Goal: Information Seeking & Learning: Learn about a topic

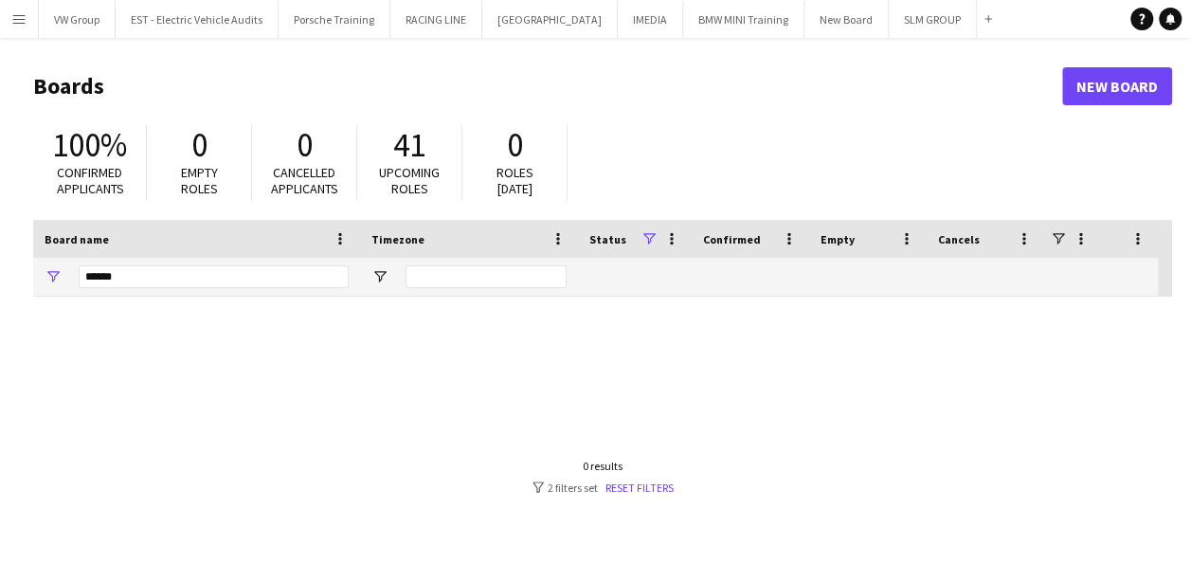
click at [21, 17] on app-icon "Menu" at bounding box center [18, 18] width 15 height 15
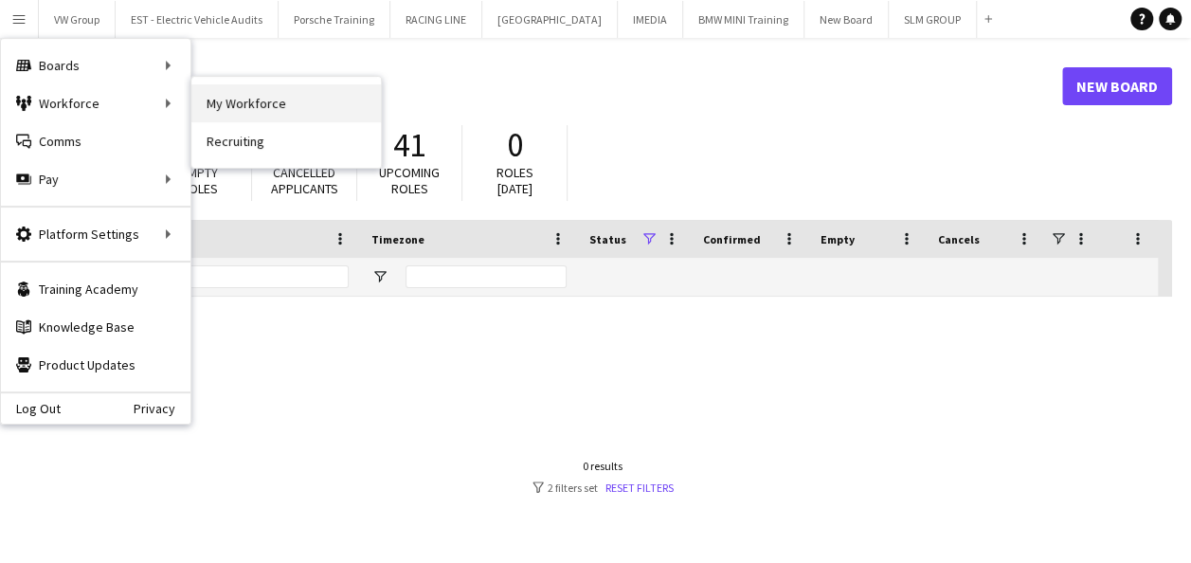
click at [236, 101] on link "My Workforce" at bounding box center [285, 103] width 189 height 38
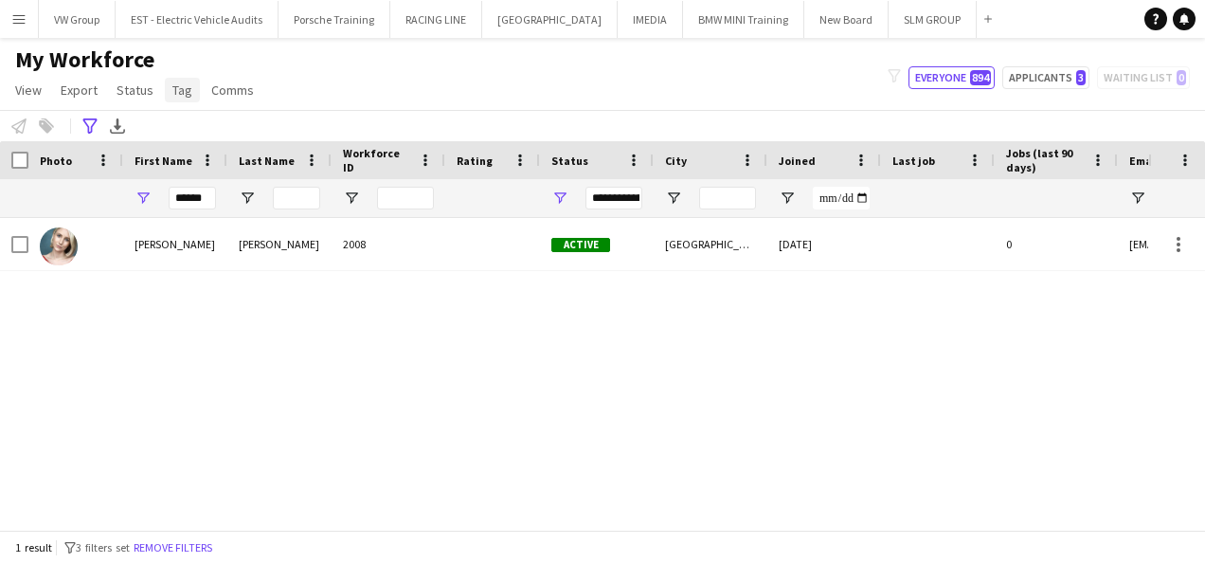
click at [176, 89] on span "Tag" at bounding box center [182, 89] width 20 height 17
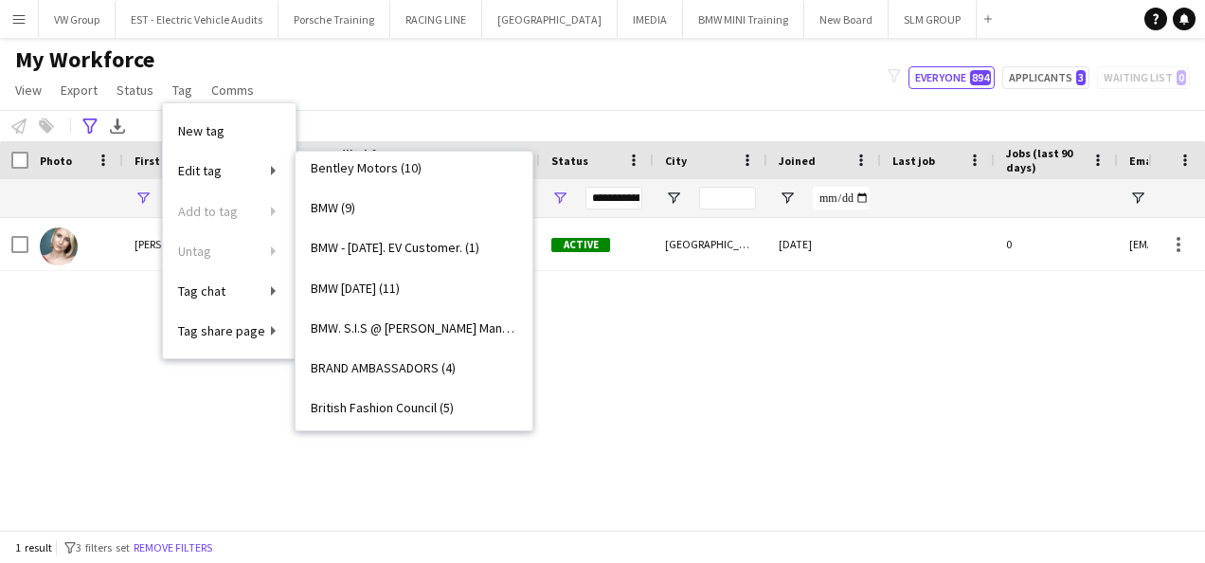
scroll to position [447, 0]
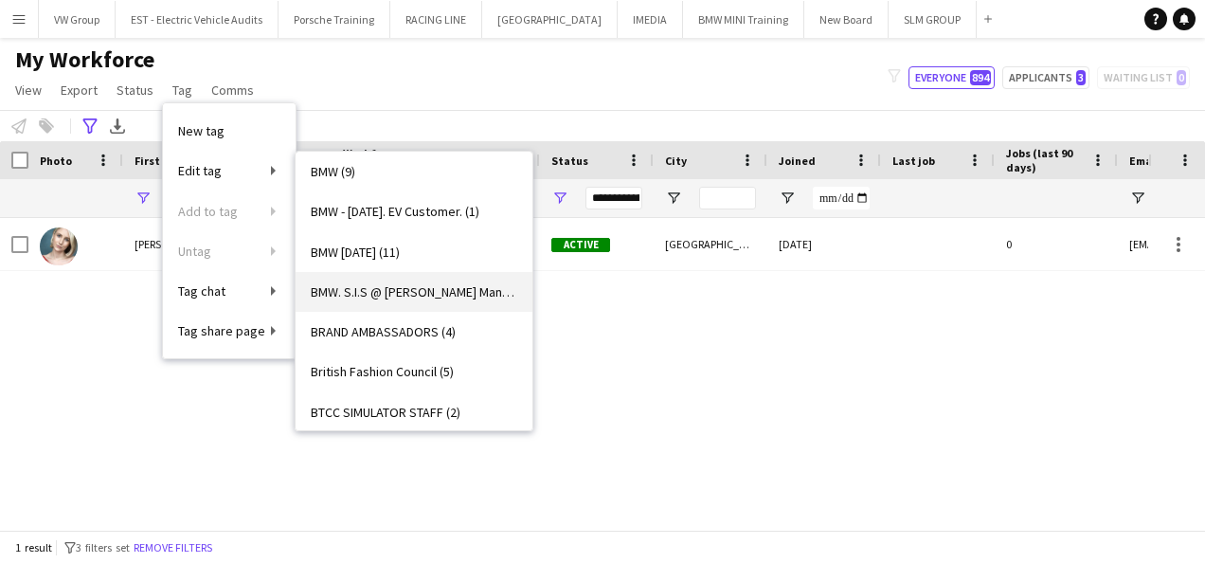
click at [451, 292] on span "BMW. S.I.S @ [PERSON_NAME] Manchester, [DATE] & [DATE]. (4)" at bounding box center [414, 291] width 206 height 17
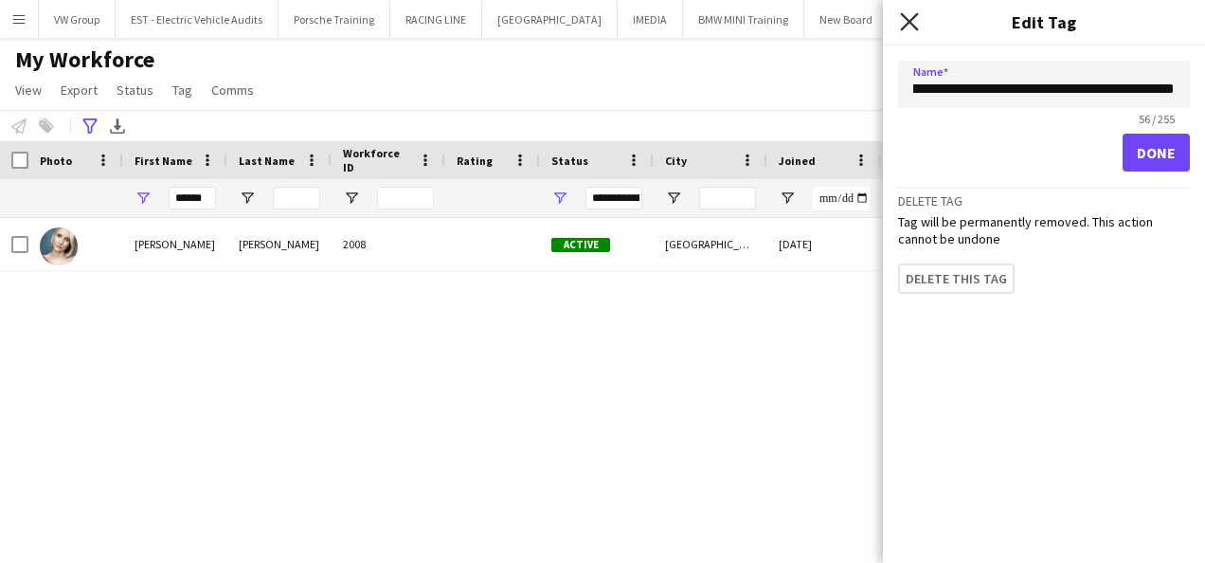
scroll to position [0, 0]
click at [909, 22] on icon at bounding box center [909, 21] width 18 height 18
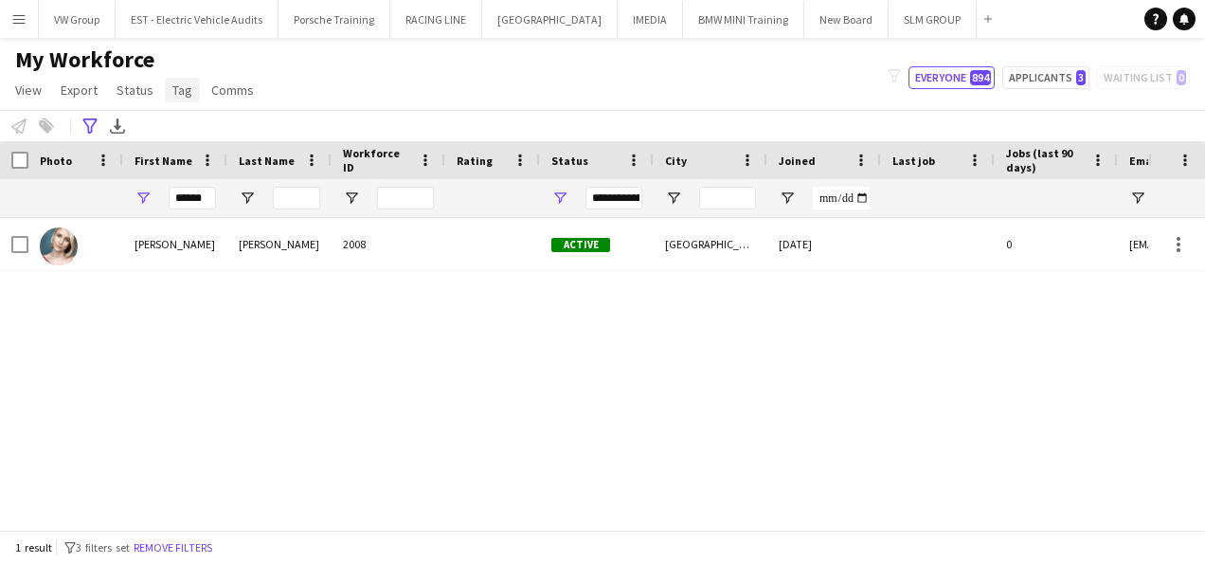
click at [180, 93] on span "Tag" at bounding box center [182, 89] width 20 height 17
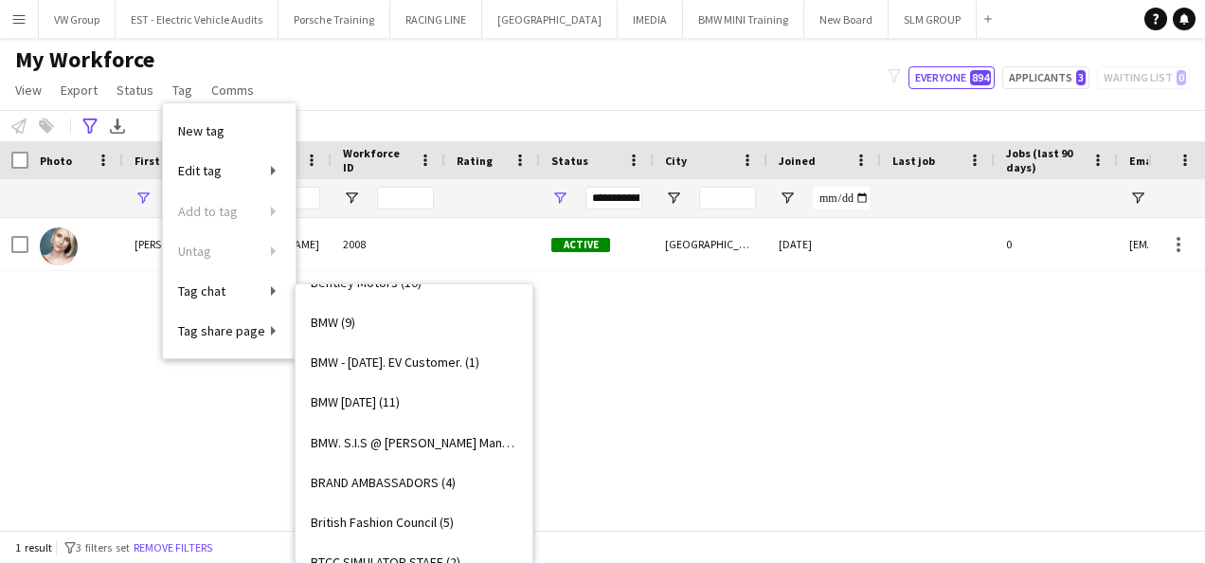
scroll to position [484, 0]
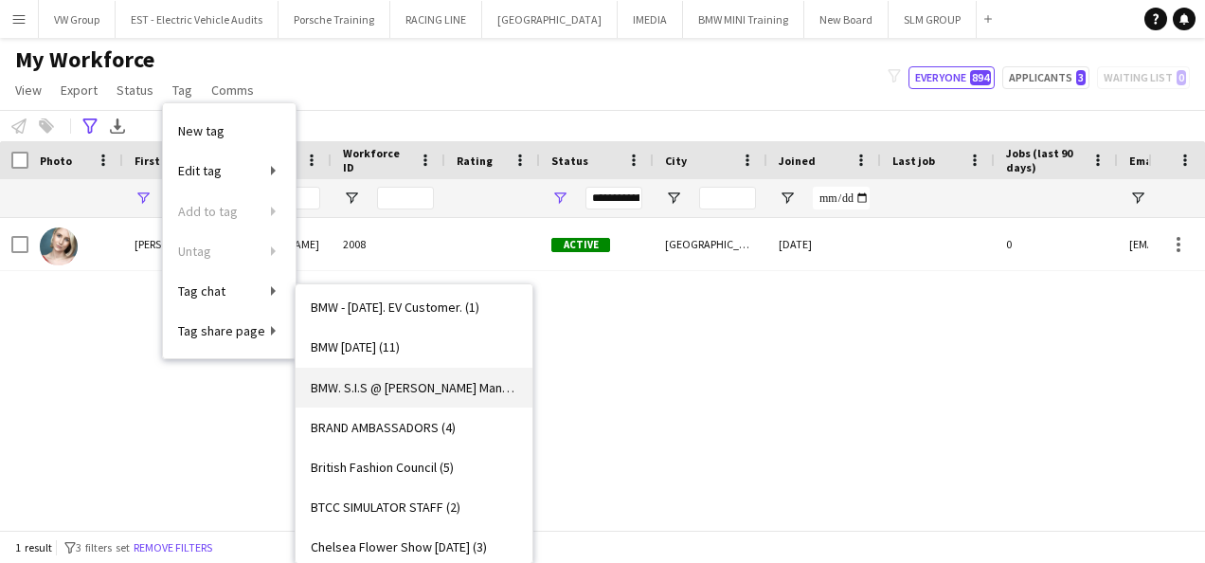
click at [464, 385] on span "BMW. S.I.S @ Williams Manchester, 11th & 13th Nov 2025. (4)" at bounding box center [414, 387] width 206 height 17
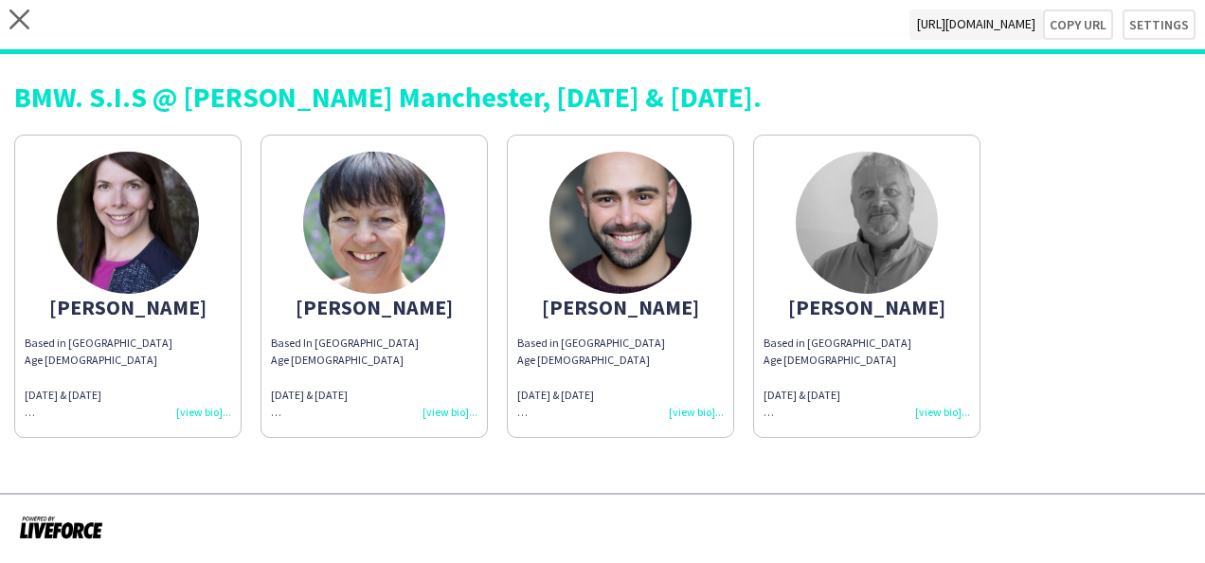
click at [696, 408] on div "Based in Kirklees Age 42 11th & 13th Nov 2025 BMW experience - Performance Appr…" at bounding box center [620, 377] width 206 height 86
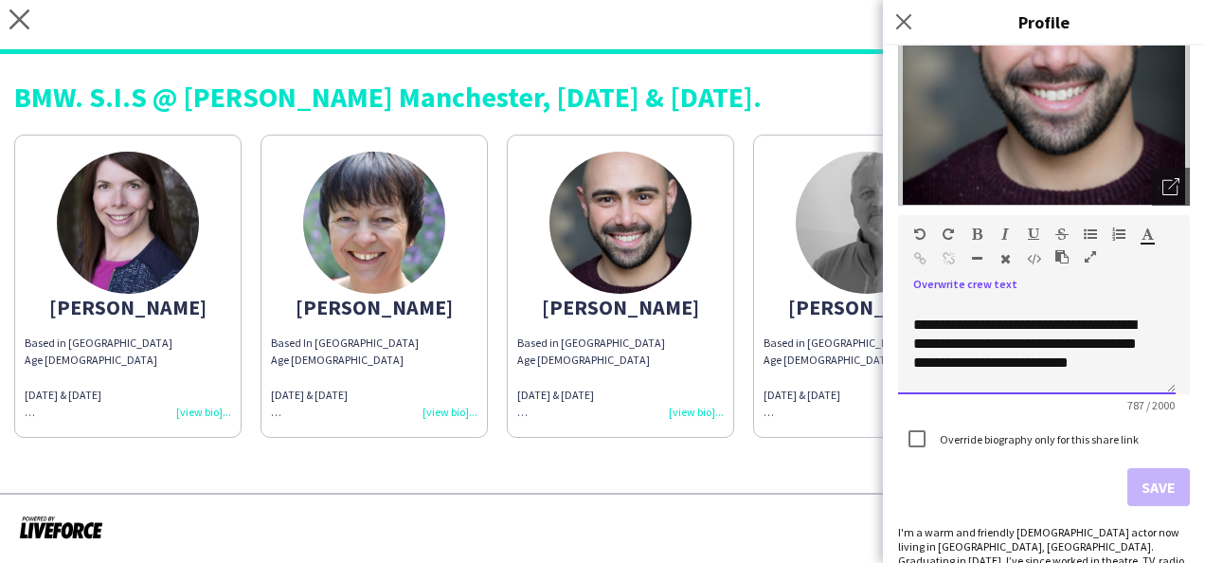
scroll to position [546, 0]
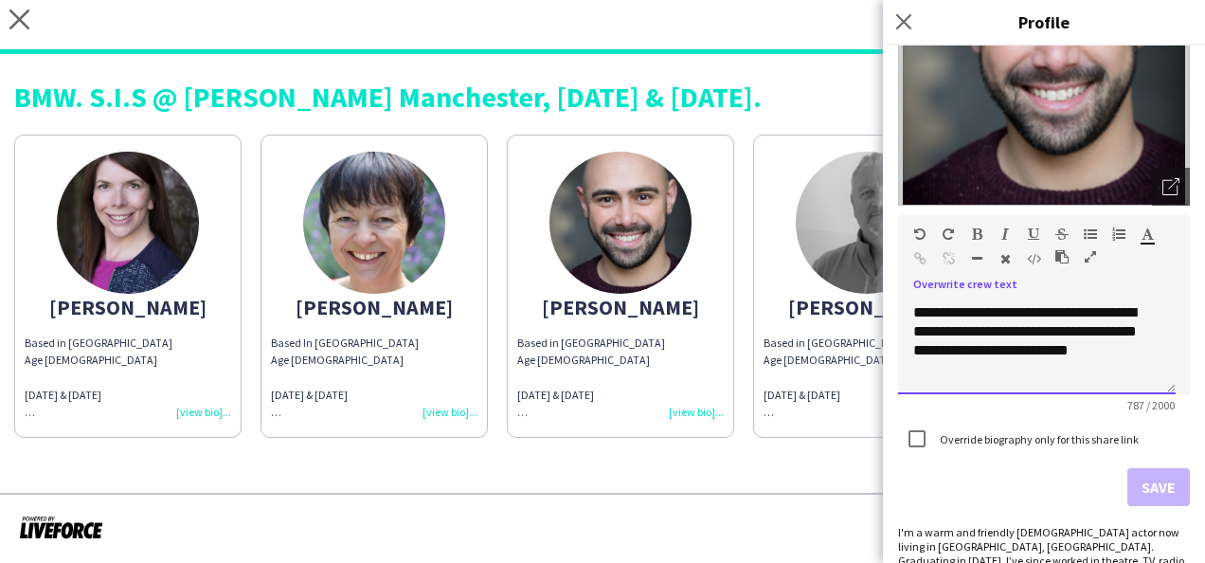
click at [972, 372] on div "**********" at bounding box center [1029, 341] width 232 height 76
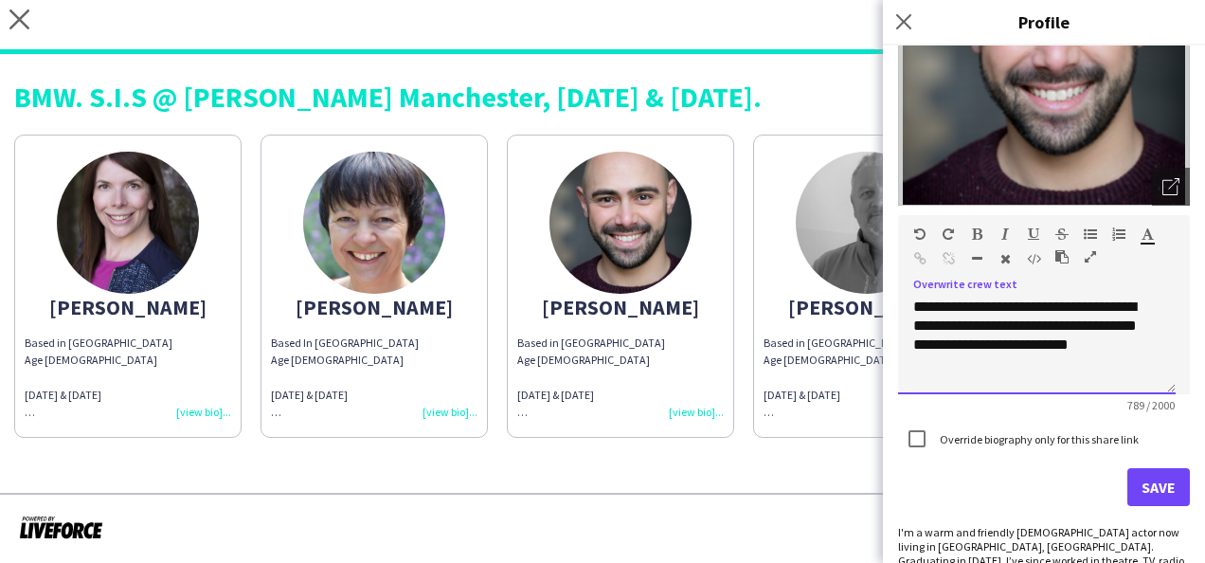
scroll to position [570, 0]
click at [916, 373] on div at bounding box center [1036, 382] width 247 height 19
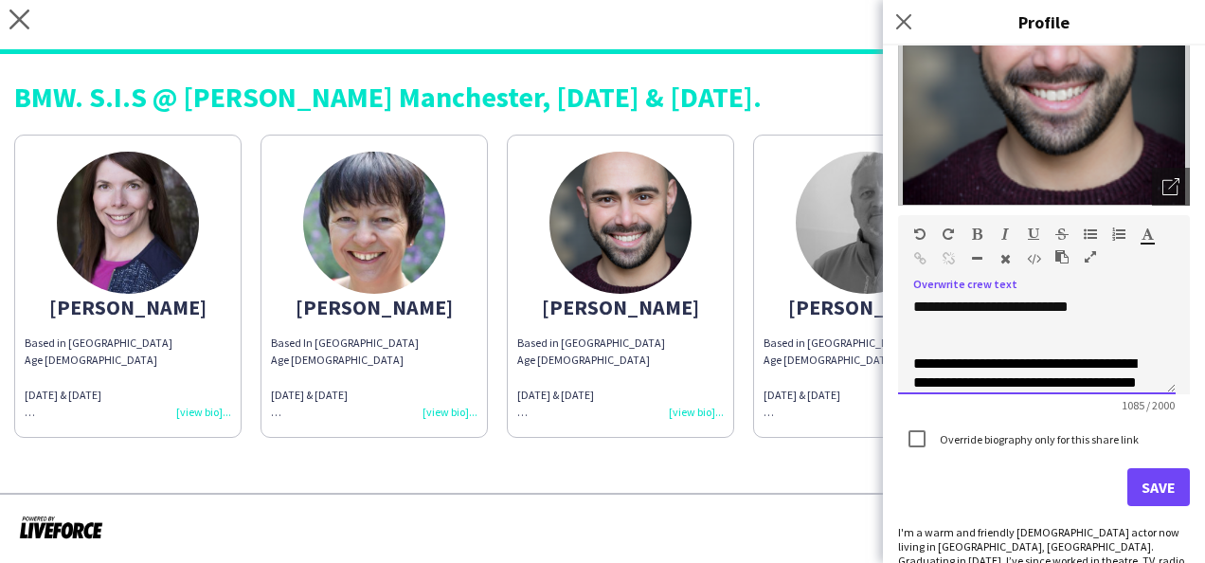
scroll to position [572, 0]
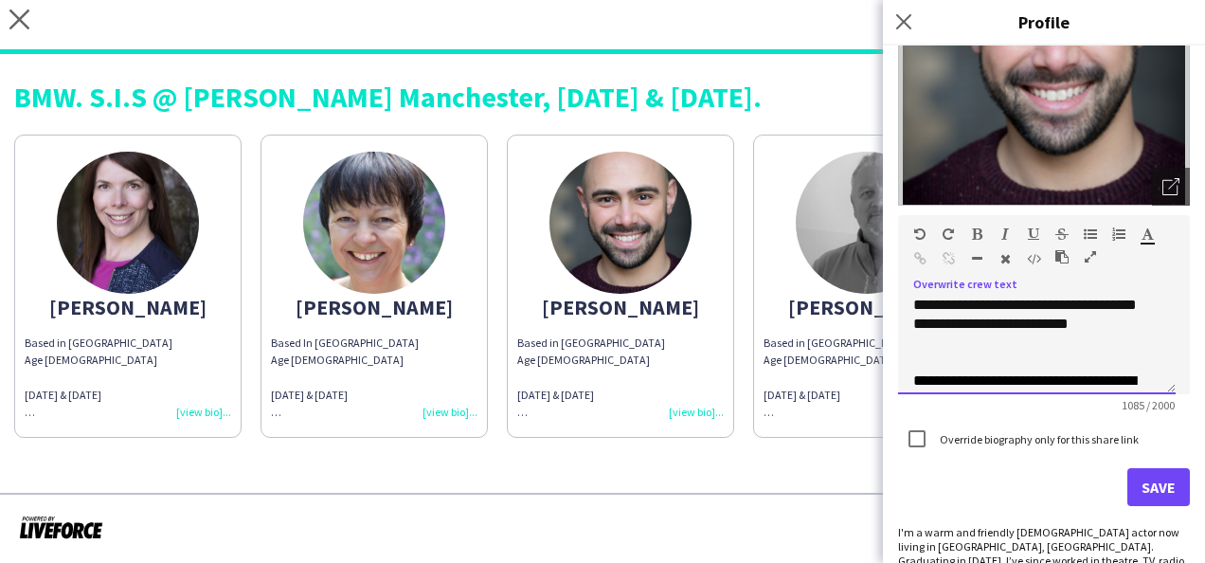
click at [983, 377] on span "**********" at bounding box center [1025, 446] width 224 height 147
click at [917, 381] on span "**********" at bounding box center [1025, 446] width 224 height 147
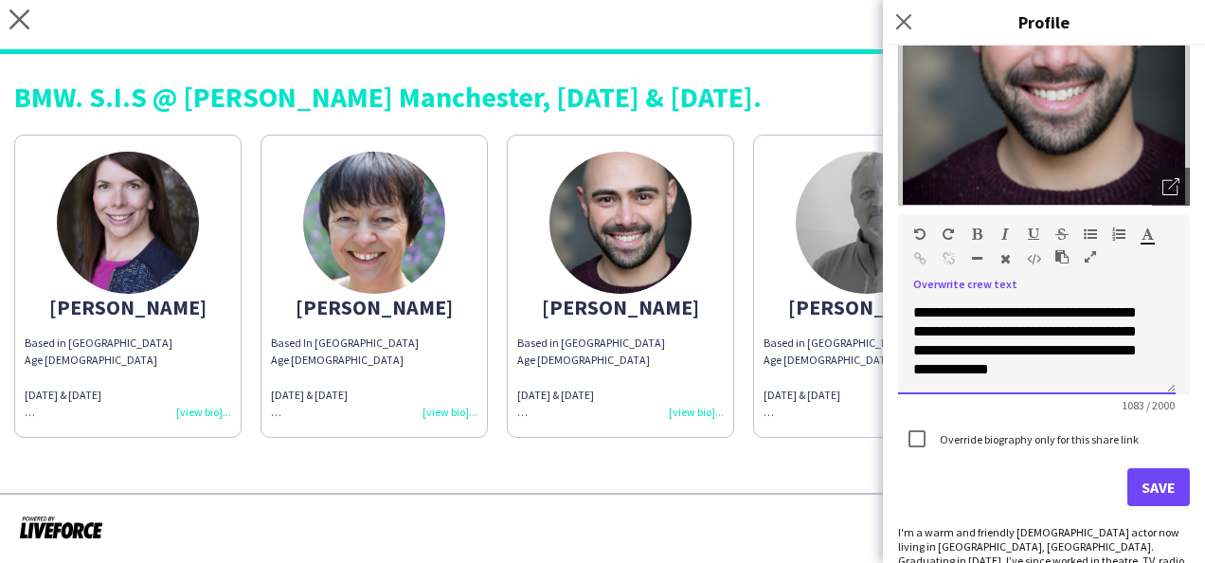
scroll to position [754, 0]
click at [1139, 481] on button "Save" at bounding box center [1158, 487] width 63 height 38
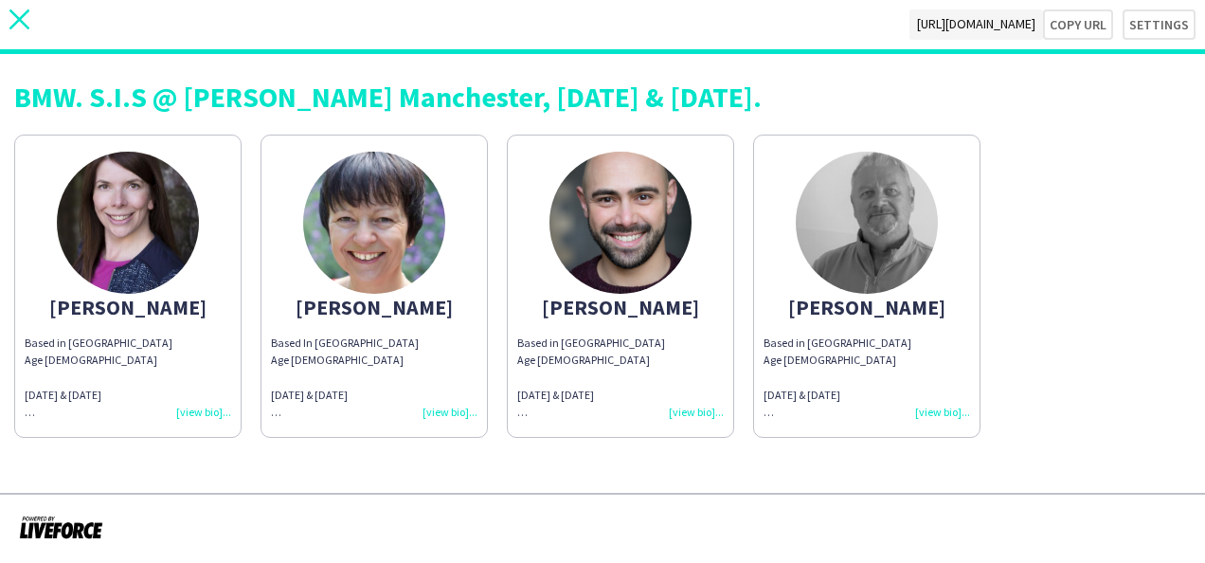
click at [24, 21] on icon "close" at bounding box center [19, 19] width 20 height 20
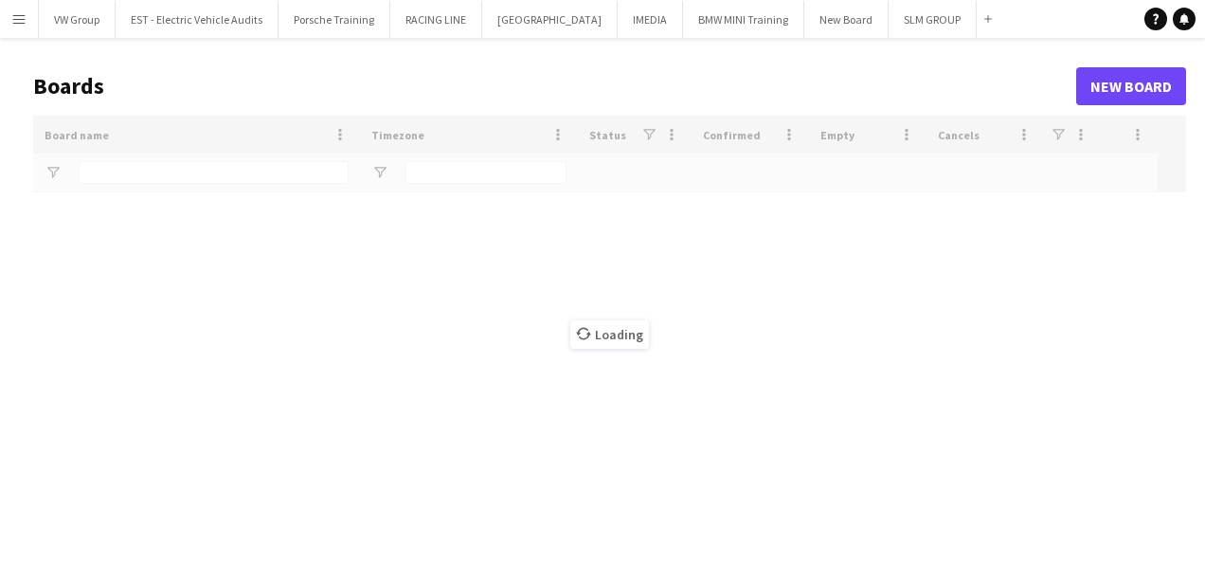
type input "******"
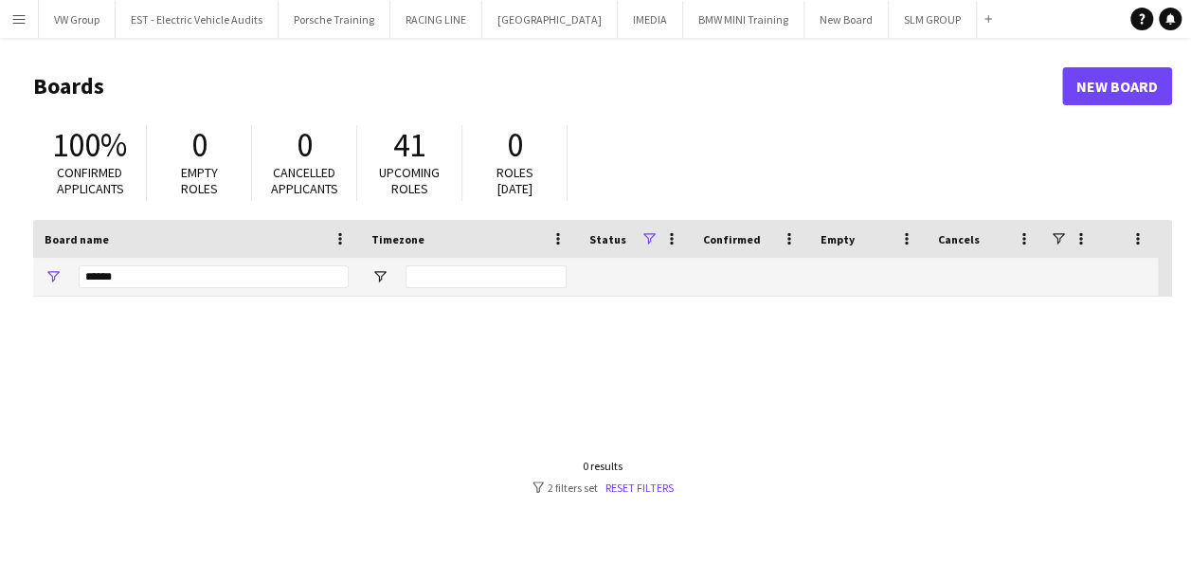
click at [18, 17] on app-icon "Menu" at bounding box center [18, 18] width 15 height 15
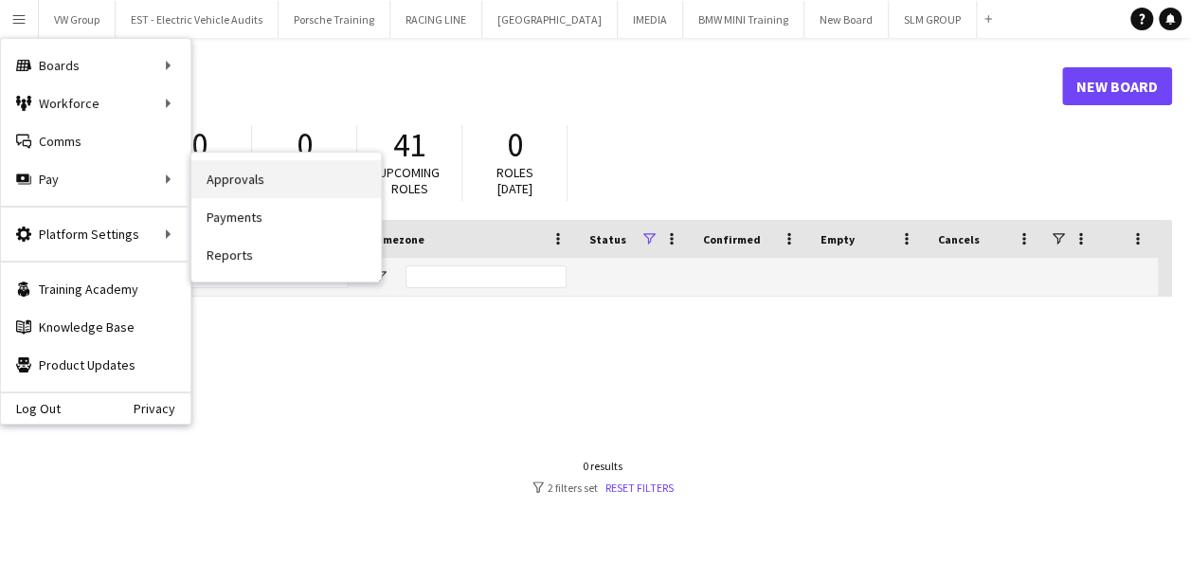
click at [233, 179] on link "Approvals" at bounding box center [285, 179] width 189 height 38
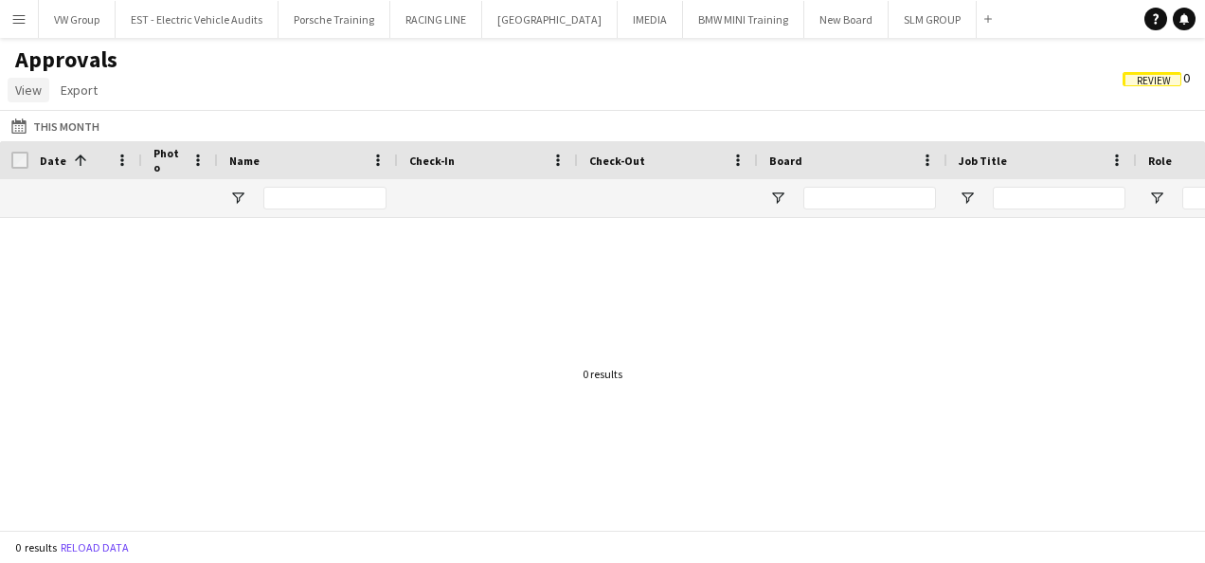
click at [34, 94] on span "View" at bounding box center [28, 89] width 27 height 17
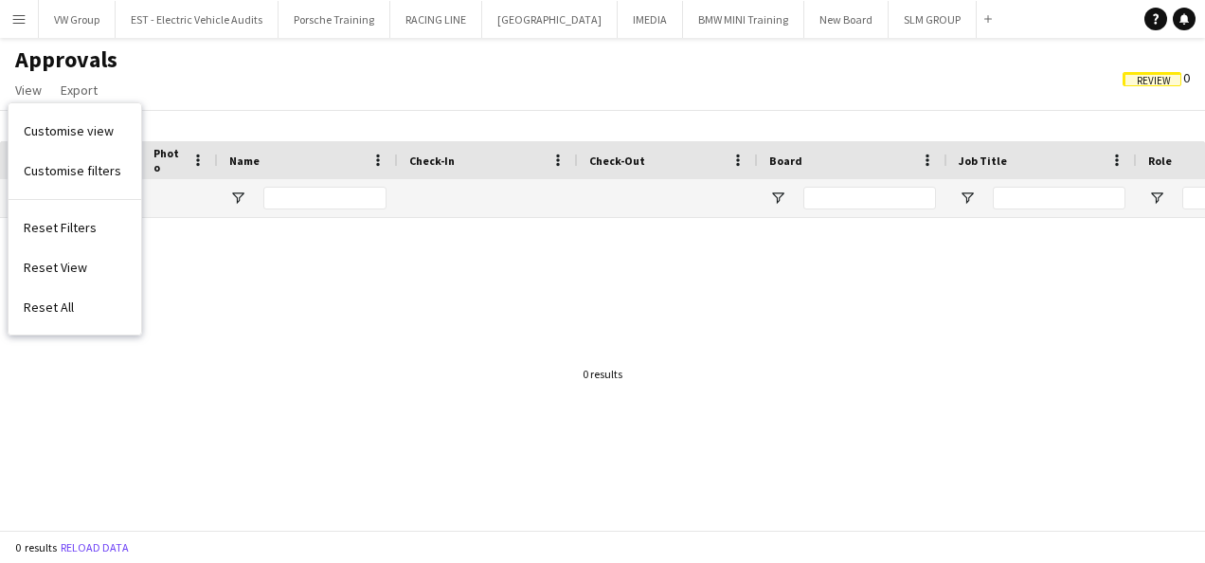
click at [207, 63] on div "Approvals View Customise view Customise filters Reset Filters Reset View Reset …" at bounding box center [602, 77] width 1205 height 64
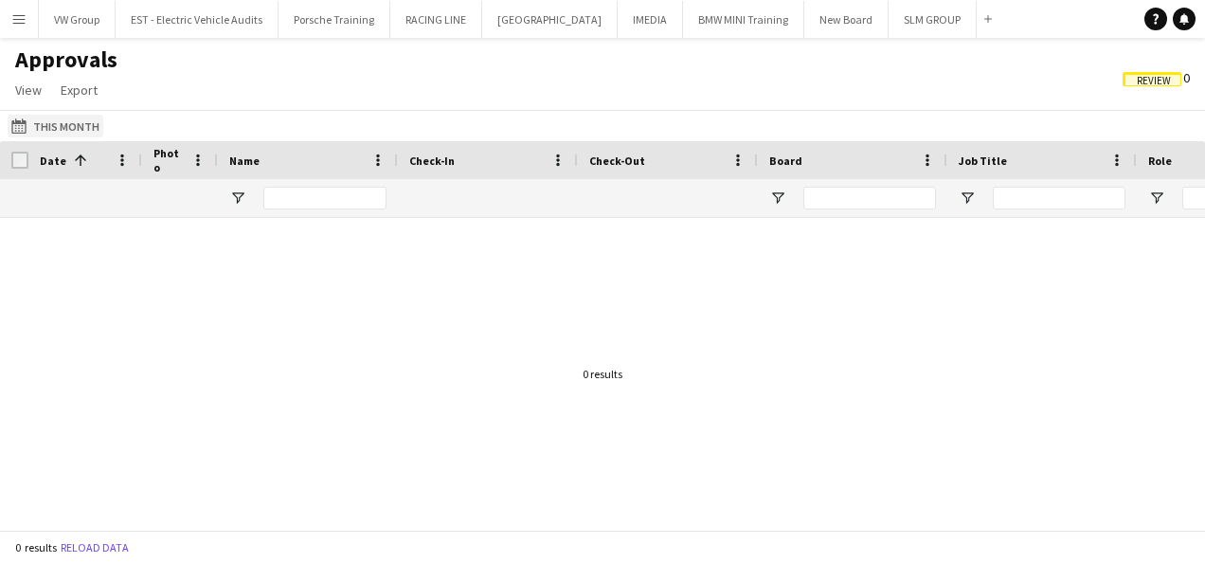
click at [49, 127] on button "This Month This Month" at bounding box center [56, 126] width 96 height 23
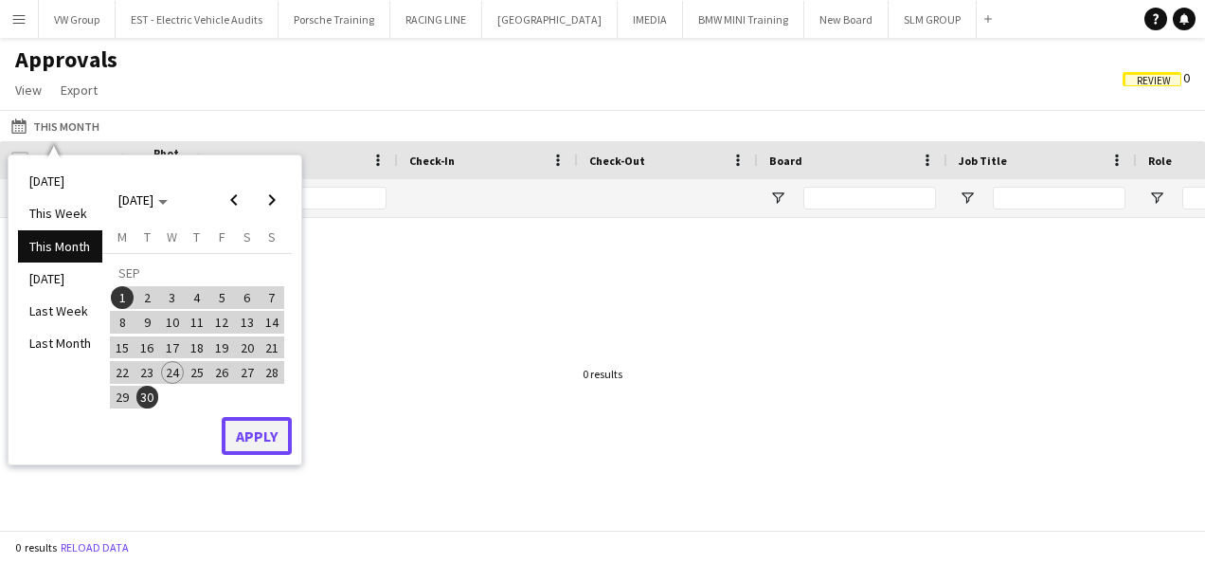
click at [268, 436] on button "Apply" at bounding box center [257, 436] width 70 height 38
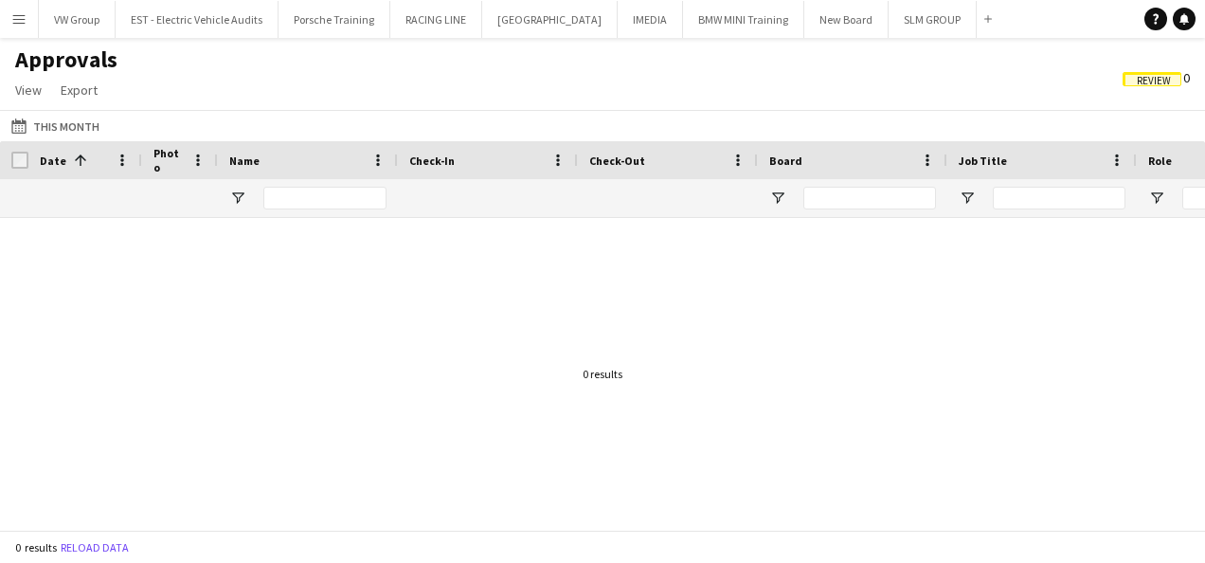
click at [1166, 76] on span "Review" at bounding box center [1154, 81] width 34 height 12
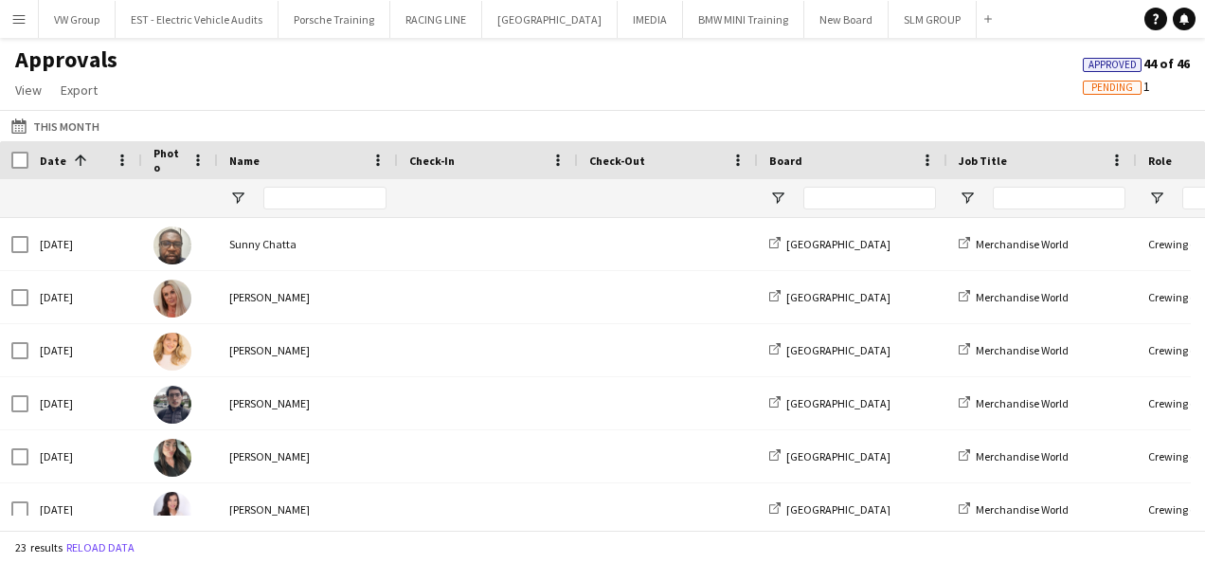
click at [1123, 91] on span "Pending" at bounding box center [1112, 87] width 42 height 12
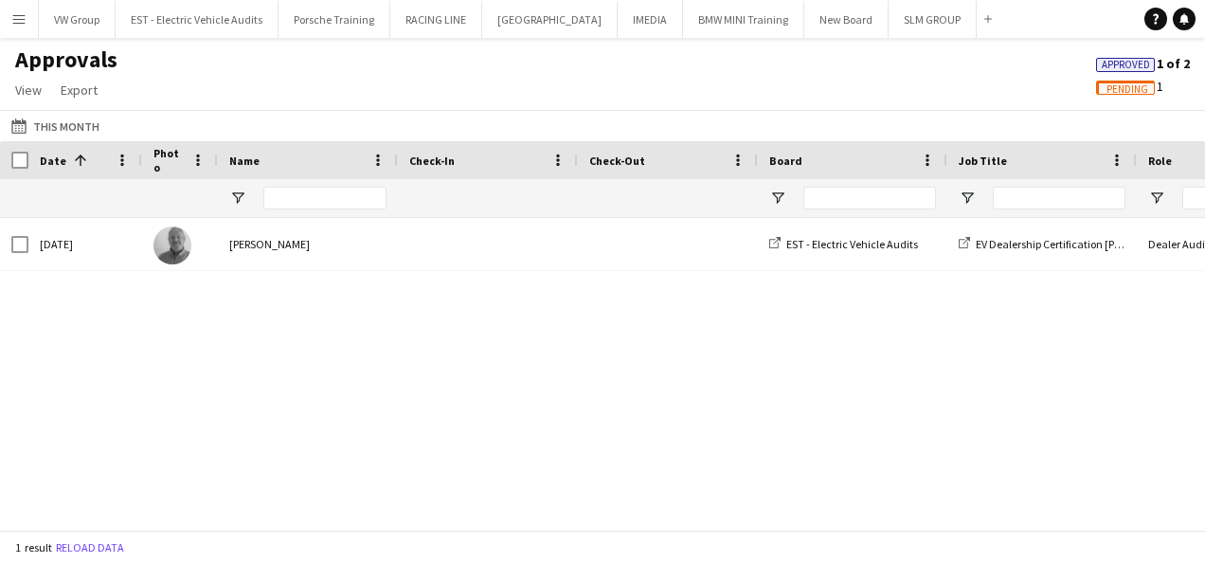
click at [19, 18] on app-icon "Menu" at bounding box center [18, 18] width 15 height 15
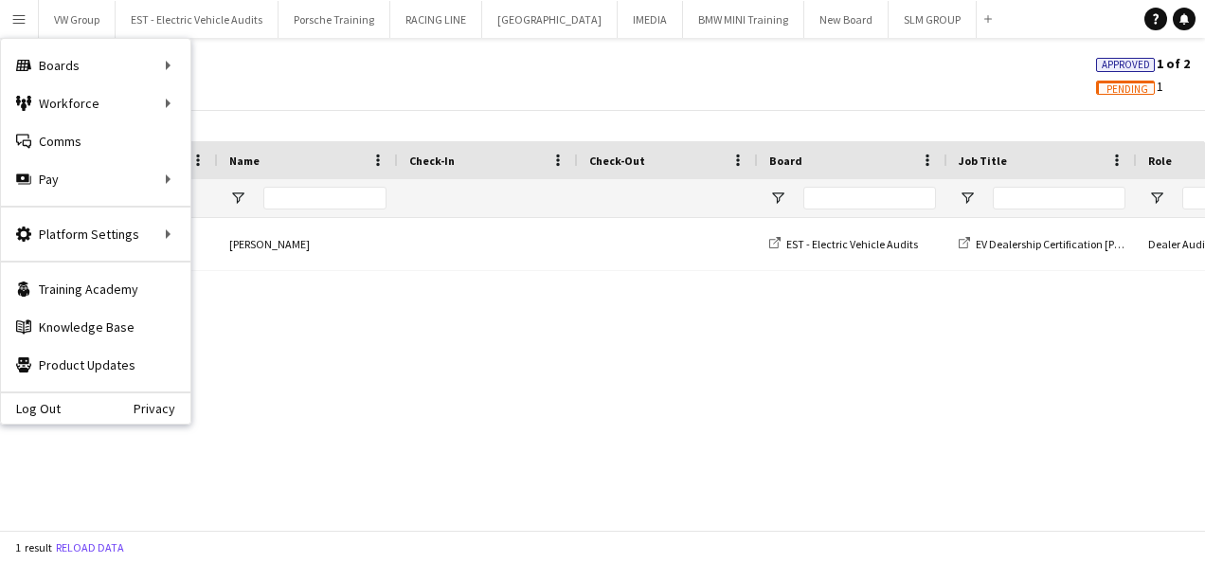
click at [1118, 81] on span "Pending" at bounding box center [1125, 88] width 59 height 14
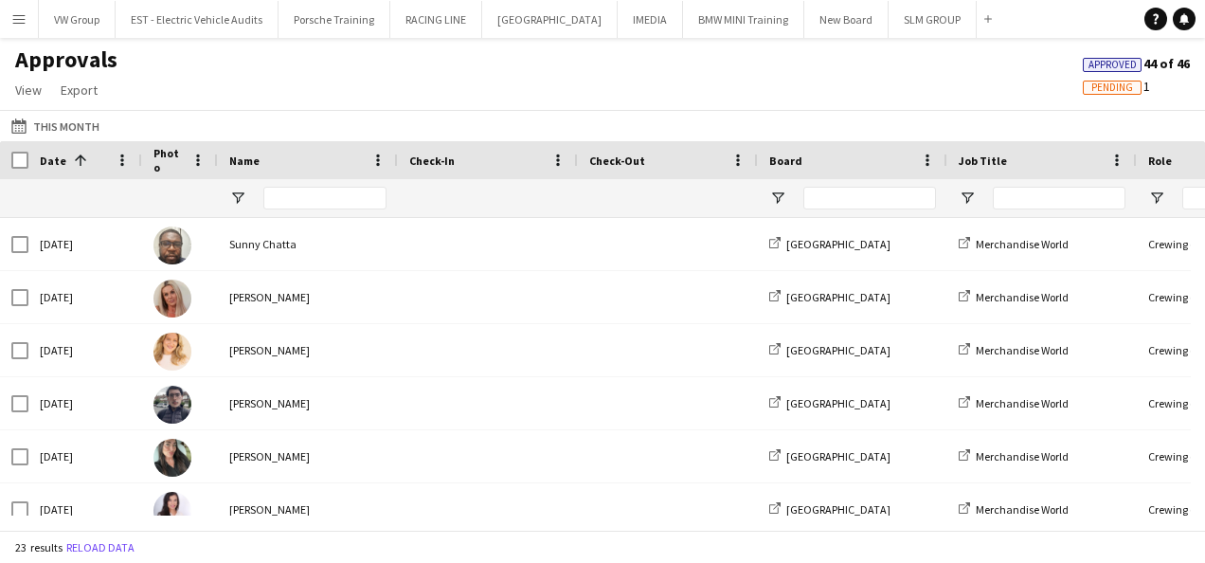
click at [21, 21] on app-icon "Menu" at bounding box center [18, 18] width 15 height 15
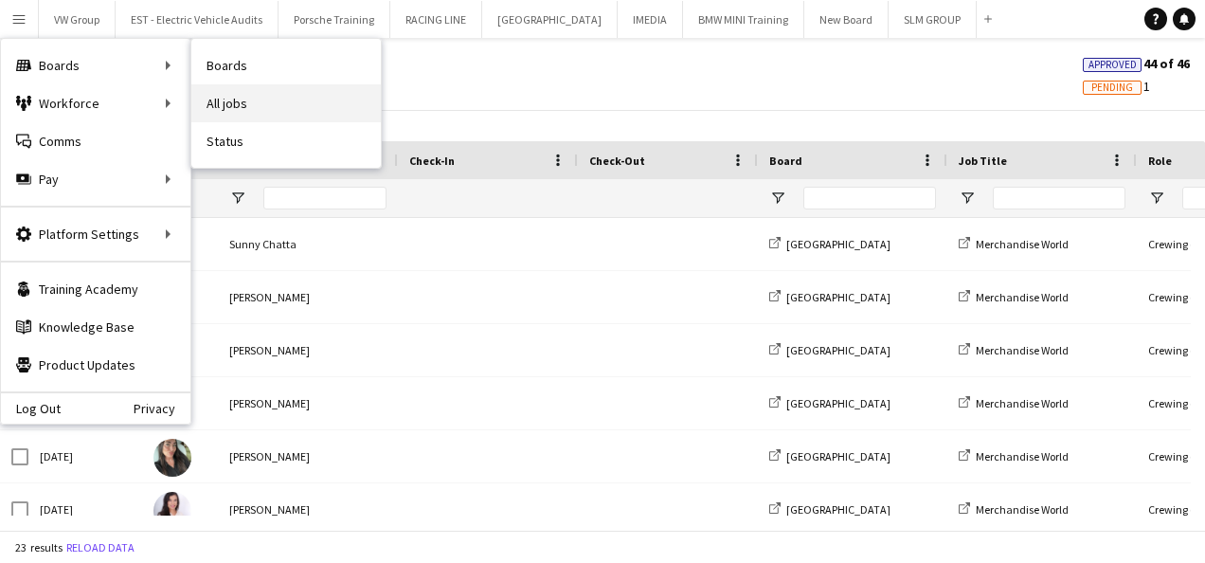
click at [225, 97] on link "All jobs" at bounding box center [285, 103] width 189 height 38
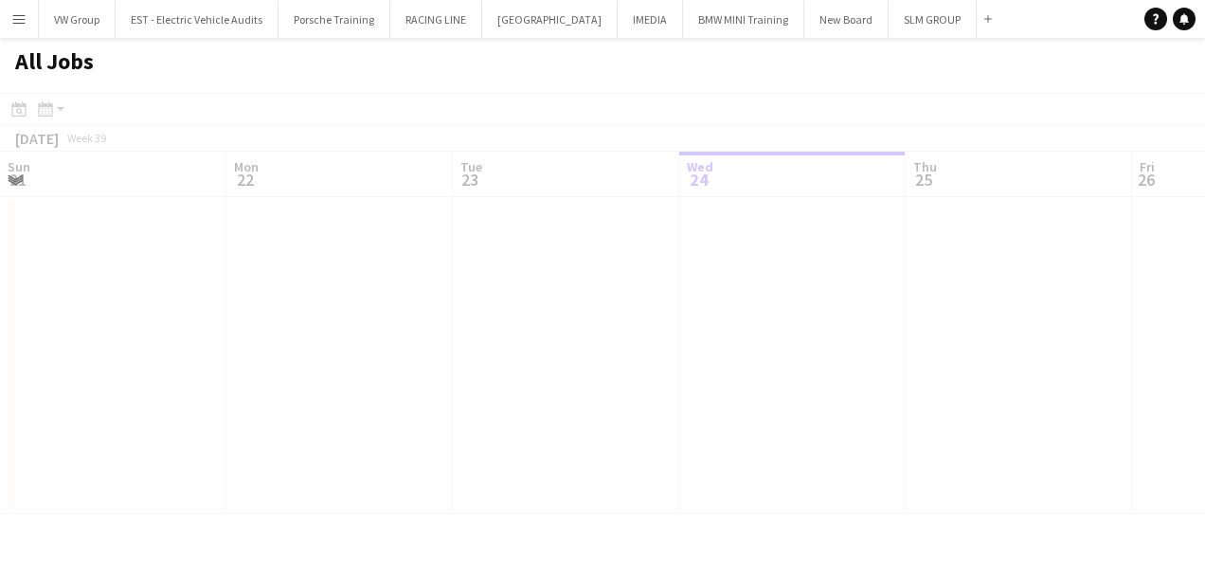
scroll to position [0, 453]
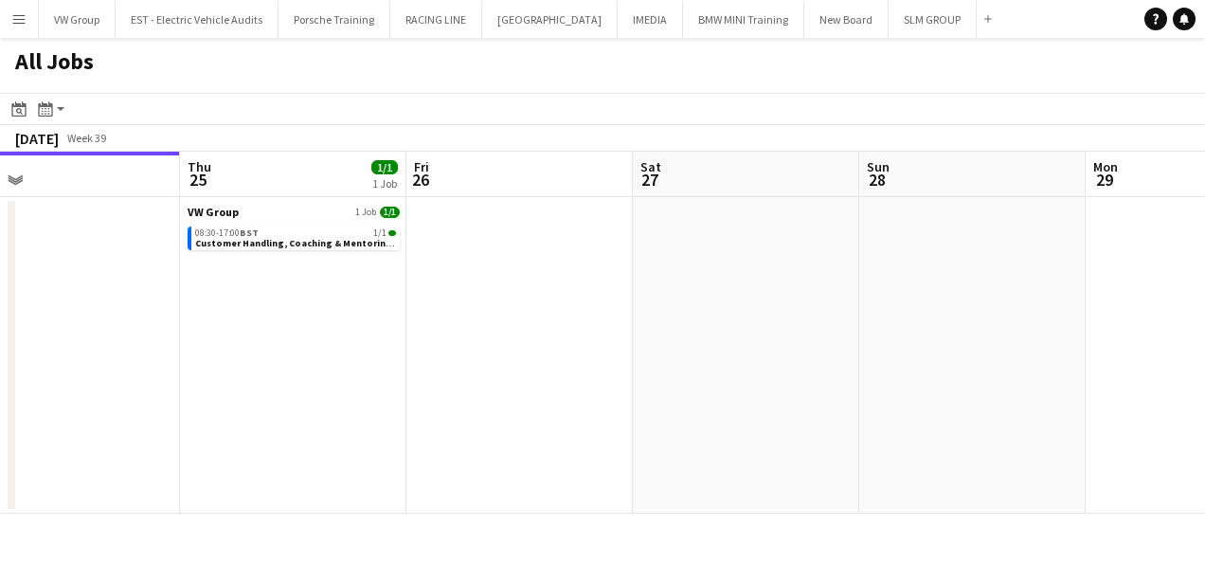
drag, startPoint x: 606, startPoint y: 377, endPoint x: 456, endPoint y: 381, distance: 150.7
click at [500, 383] on app-calendar-viewport "Sun 21 Mon 22 Tue 23 Wed 24 Thu 25 1/1 1 Job Fri 26 Sat 27 Sun 28 Mon 29 Tue 30…" at bounding box center [602, 333] width 1205 height 362
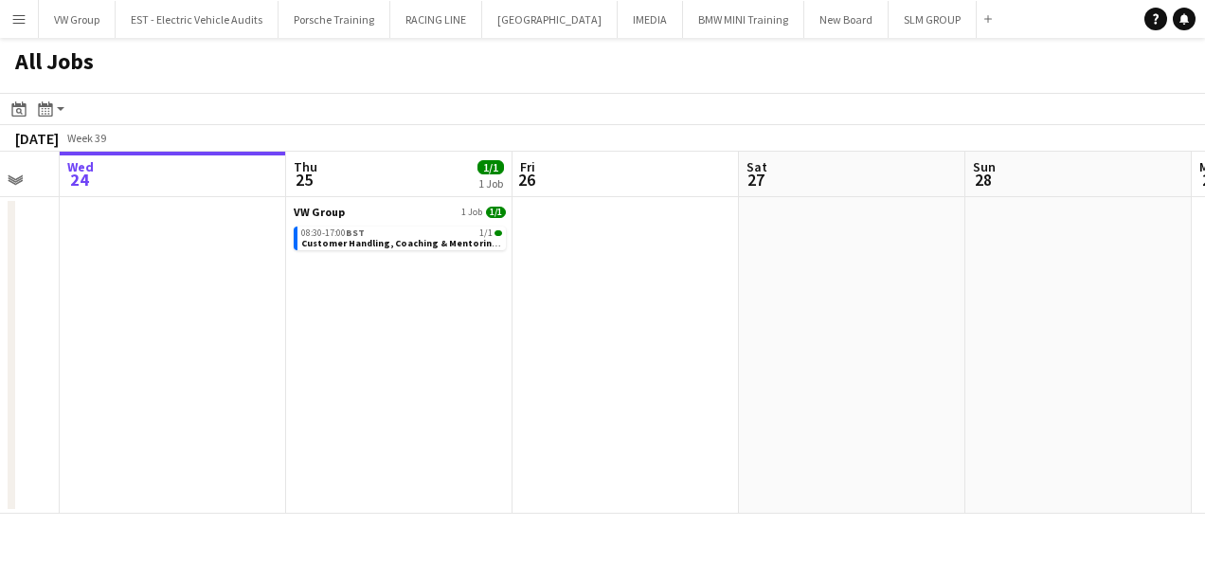
drag, startPoint x: 637, startPoint y: 362, endPoint x: 492, endPoint y: 369, distance: 145.1
click at [491, 369] on app-calendar-viewport "Sun 21 Mon 22 Tue 23 Wed 24 Thu 25 1/1 1 Job Fri 26 Sat 27 Sun 28 Mon 29 Tue 30…" at bounding box center [602, 333] width 1205 height 362
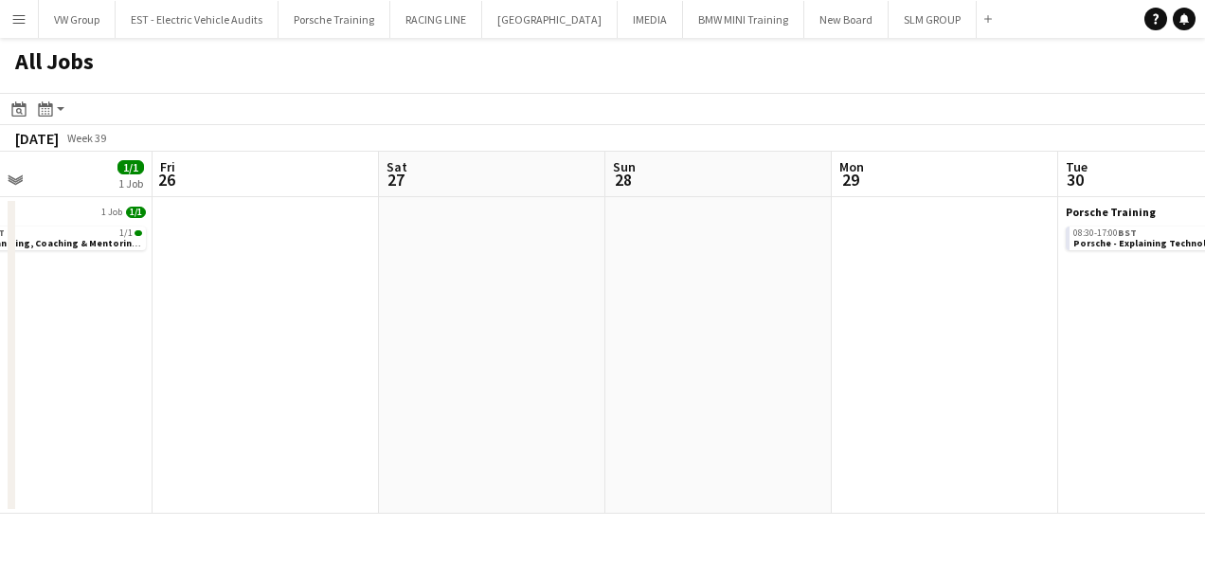
click at [460, 426] on app-all-jobs "All Jobs Date picker [DATE] [DATE] [DATE] M [DATE] T [DATE] W [DATE] T [DATE] F…" at bounding box center [602, 275] width 1205 height 475
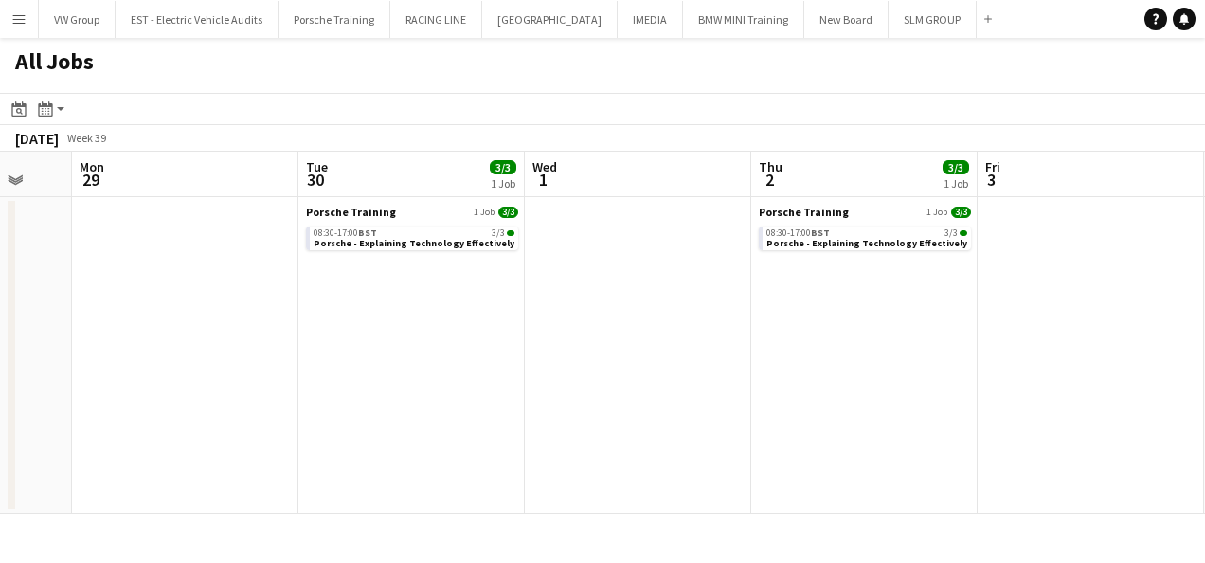
click at [508, 410] on app-calendar-viewport "Thu 25 1/1 1 Job Fri 26 Sat 27 Sun 28 Mon 29 Tue 30 3/3 1 Job Wed 1 Thu 2 3/3 1…" at bounding box center [602, 333] width 1205 height 362
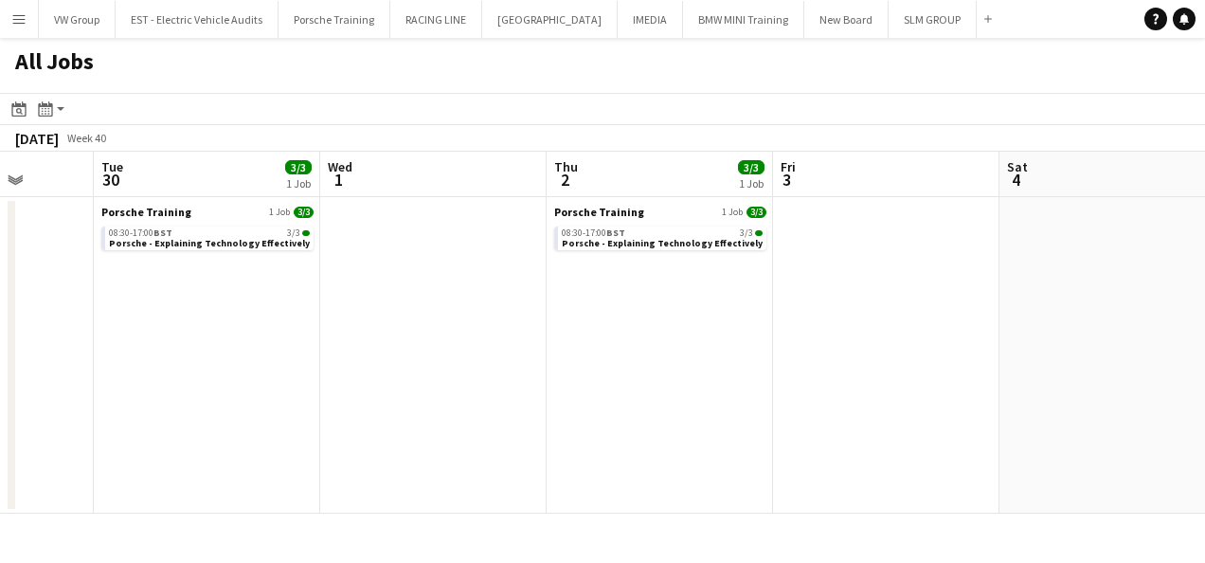
drag, startPoint x: 835, startPoint y: 388, endPoint x: 655, endPoint y: 384, distance: 180.0
click at [653, 384] on app-calendar-viewport "Sat 27 Sun 28 Mon 29 Tue 30 3/3 1 Job Wed 1 Thu 2 3/3 1 Job Fri 3 Sat 4 Sun 5 M…" at bounding box center [602, 333] width 1205 height 362
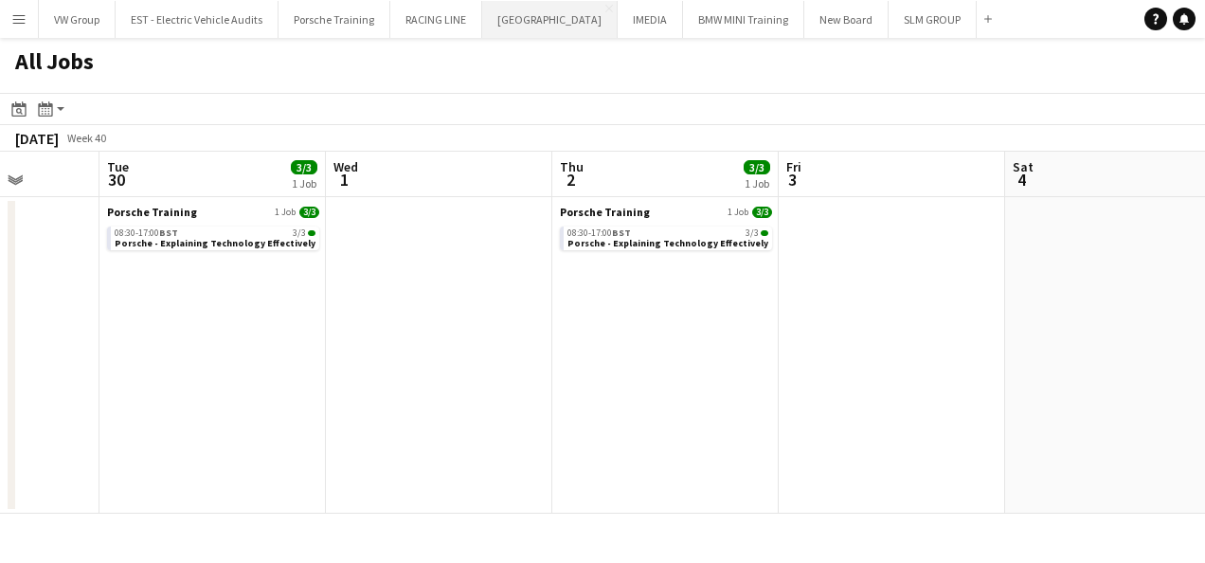
click at [532, 19] on button "[GEOGRAPHIC_DATA] Close" at bounding box center [549, 19] width 135 height 37
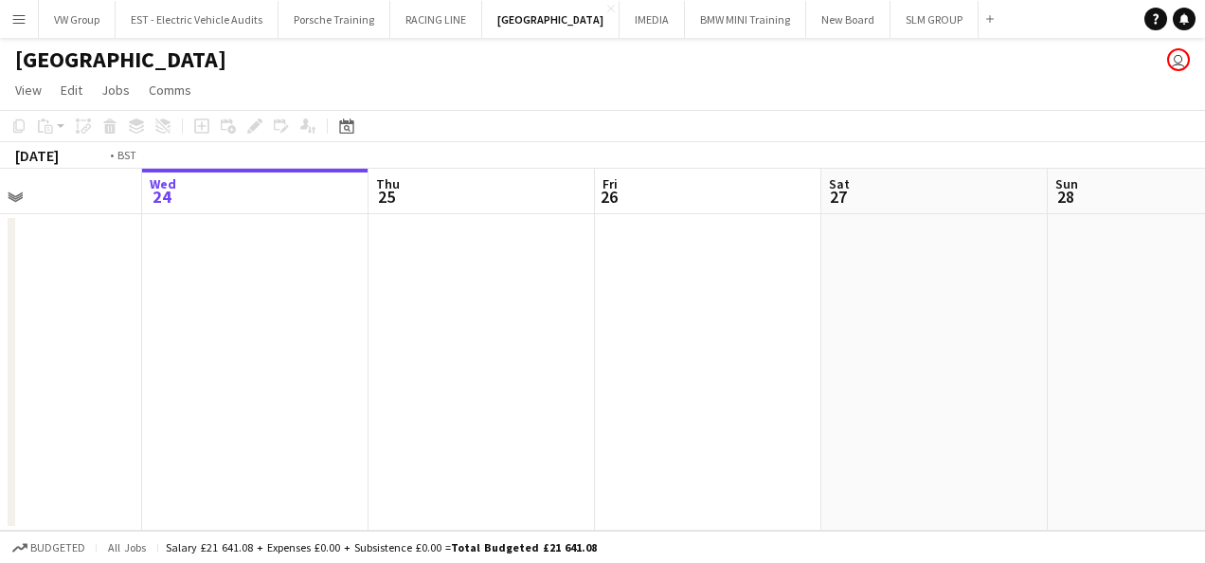
drag, startPoint x: 299, startPoint y: 341, endPoint x: 579, endPoint y: 326, distance: 279.8
click at [547, 327] on app-calendar-viewport "Sun 21 Mon 22 Tue 23 Wed 24 Thu 25 Fri 26 Sat 27 Sun 28 Mon 29 Tue 30 Wed 1" at bounding box center [602, 350] width 1205 height 362
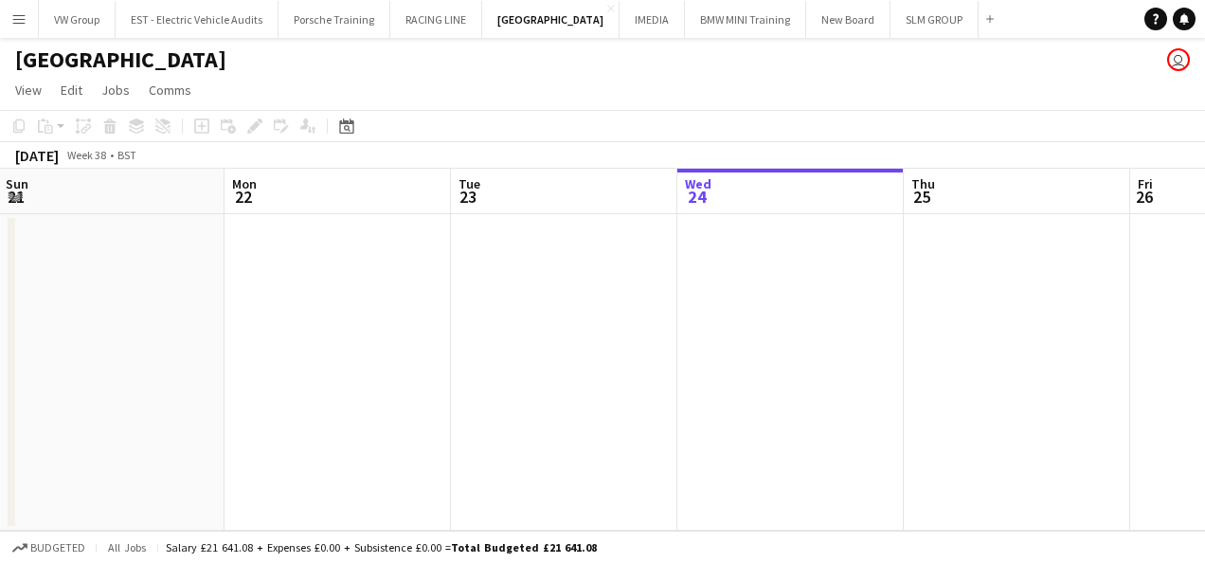
drag, startPoint x: 221, startPoint y: 346, endPoint x: 612, endPoint y: 313, distance: 392.6
click at [611, 313] on app-calendar-viewport "Fri 19 Sat 20 Sun 21 Mon 22 Tue 23 Wed 24 Thu 25 Fri 26 Sat 27 Sun 28 Mon 29" at bounding box center [602, 350] width 1205 height 362
drag, startPoint x: 502, startPoint y: 277, endPoint x: 666, endPoint y: 272, distance: 163.9
click at [664, 272] on app-calendar-viewport "Tue 16 Wed 17 Thu 18 Fri 19 Sat 20 Sun 21 Mon 22 Tue 23 Wed 24 Thu 25 Fri 26" at bounding box center [602, 350] width 1205 height 362
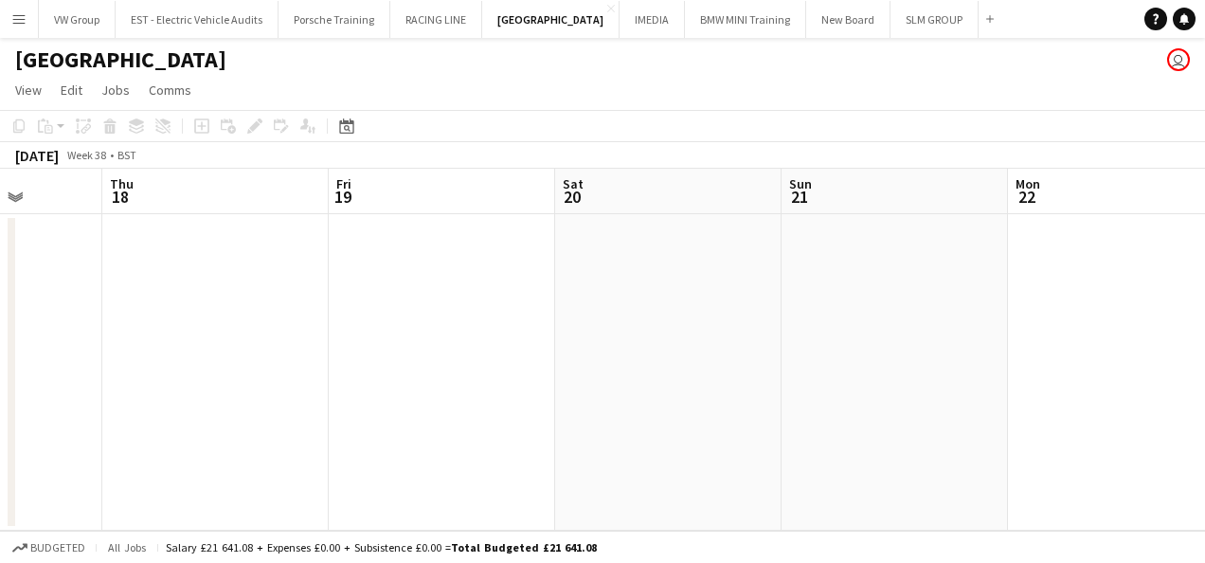
drag, startPoint x: 457, startPoint y: 307, endPoint x: 598, endPoint y: 303, distance: 140.2
click at [614, 303] on app-calendar-viewport "Mon 15 Tue 16 Wed 17 Thu 18 Fri 19 Sat 20 Sun 21 Mon 22 Tue 23 Wed 24 Thu 25" at bounding box center [602, 350] width 1205 height 362
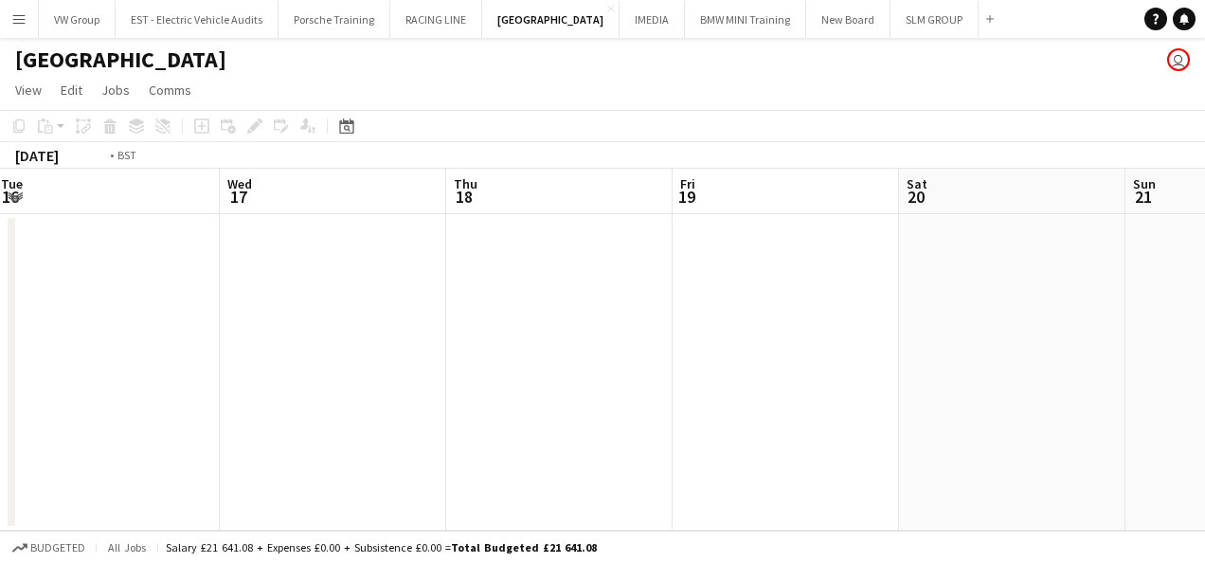
drag, startPoint x: 386, startPoint y: 294, endPoint x: 661, endPoint y: 304, distance: 274.9
click at [619, 305] on app-calendar-viewport "Sun 14 Mon 15 Tue 16 Wed 17 Thu 18 Fri 19 Sat 20 Sun 21 Mon 22 Tue 23 Wed 24" at bounding box center [602, 350] width 1205 height 362
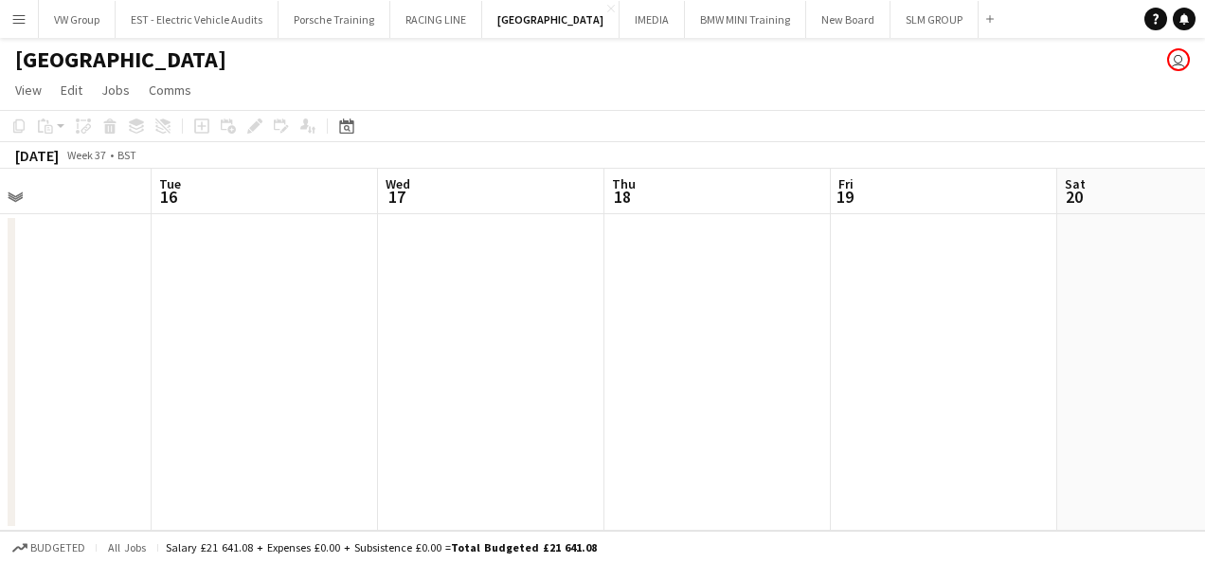
drag, startPoint x: 610, startPoint y: 290, endPoint x: 648, endPoint y: 306, distance: 41.2
click at [625, 297] on app-calendar-viewport "Sat 13 Sun 14 Mon 15 Tue 16 Wed 17 Thu 18 Fri 19 Sat 20 Sun 21 Mon 22 Tue 23" at bounding box center [602, 350] width 1205 height 362
drag, startPoint x: 357, startPoint y: 313, endPoint x: 556, endPoint y: 326, distance: 199.4
click at [553, 326] on app-calendar-viewport "Thu 11 Fri 12 Sat 13 Sun 14 Mon 15 Tue 16 Wed 17 Thu 18 Fri 19 Sat 20 Sun 21" at bounding box center [602, 350] width 1205 height 362
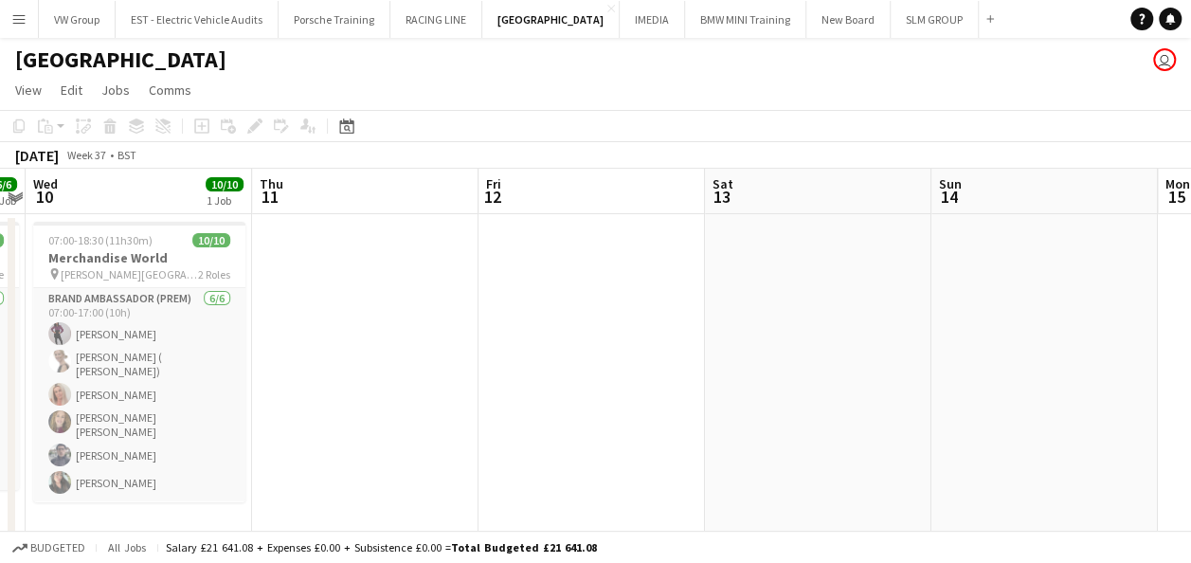
drag, startPoint x: 300, startPoint y: 339, endPoint x: 556, endPoint y: 328, distance: 256.0
click at [557, 324] on app-calendar-viewport "Mon 8 Tue 9 6/6 1 Job Wed 10 10/10 1 Job Thu 11 Fri 12 Sat 13 Sun 14 Mon 15 Tue…" at bounding box center [595, 354] width 1191 height 371
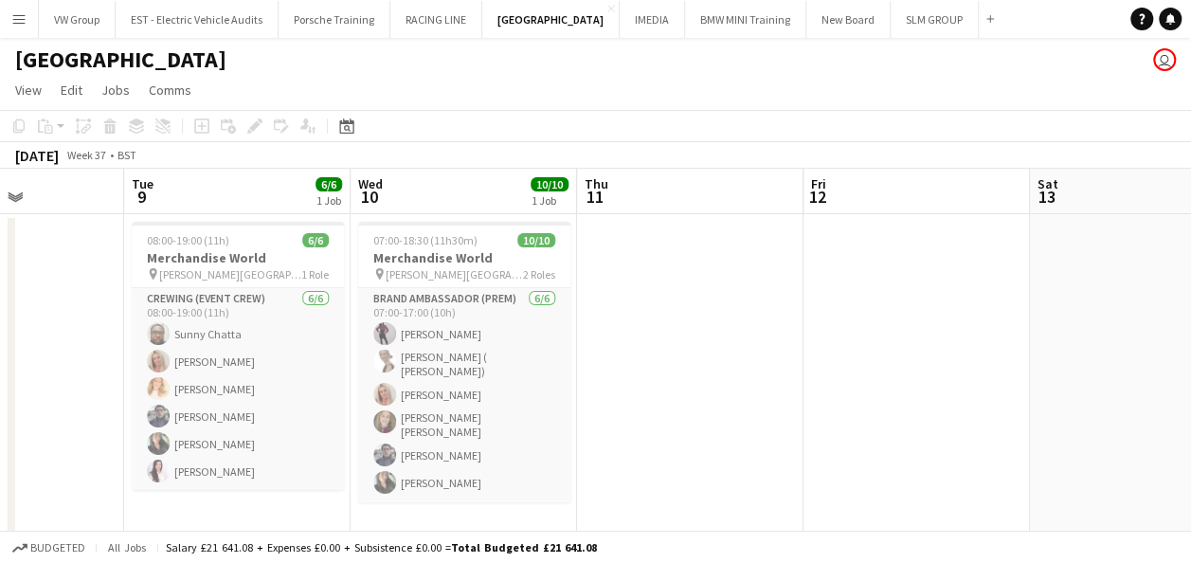
scroll to position [0, 541]
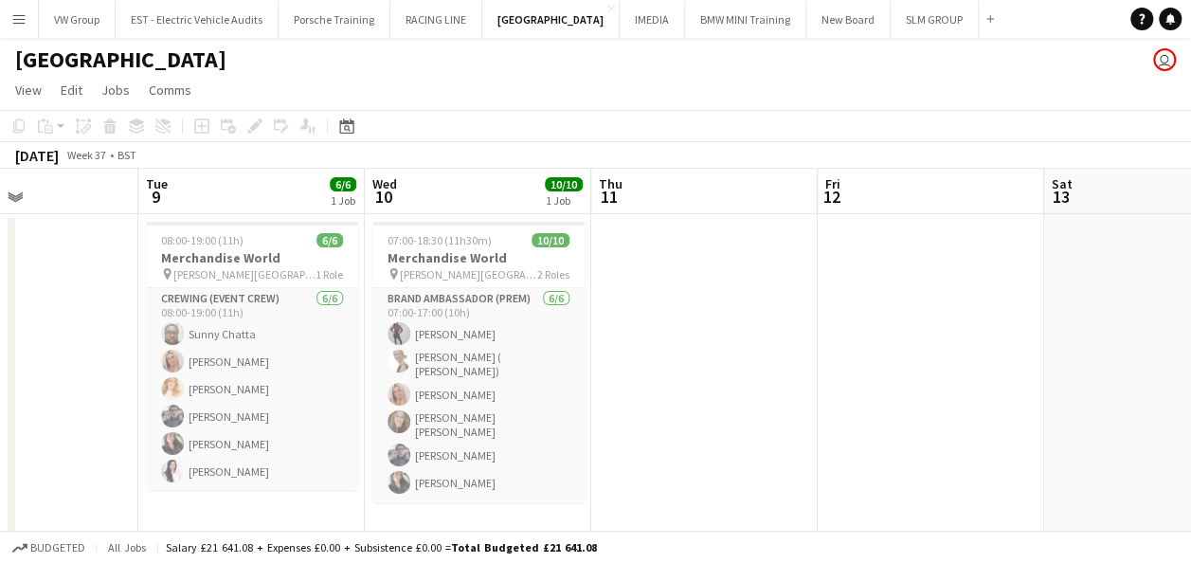
drag, startPoint x: 624, startPoint y: 296, endPoint x: 638, endPoint y: 292, distance: 14.7
click at [638, 292] on app-calendar-viewport "Sat 6 Sun 7 Mon 8 Tue 9 6/6 1 Job Wed 10 10/10 1 Job Thu 11 Fri 12 Sat 13 Sun 1…" at bounding box center [595, 354] width 1191 height 371
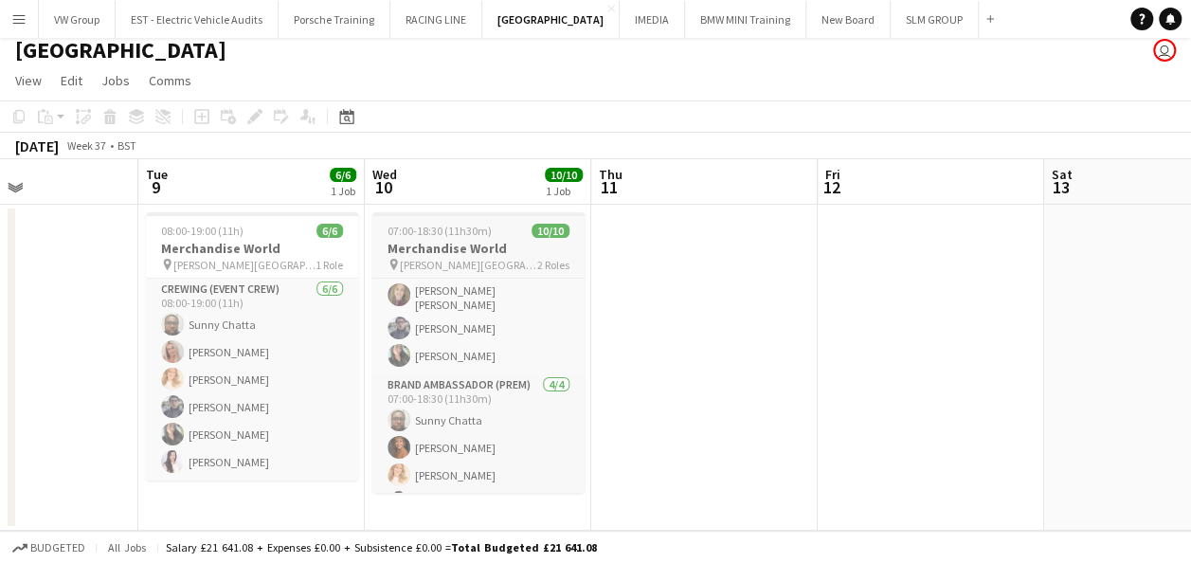
scroll to position [134, 0]
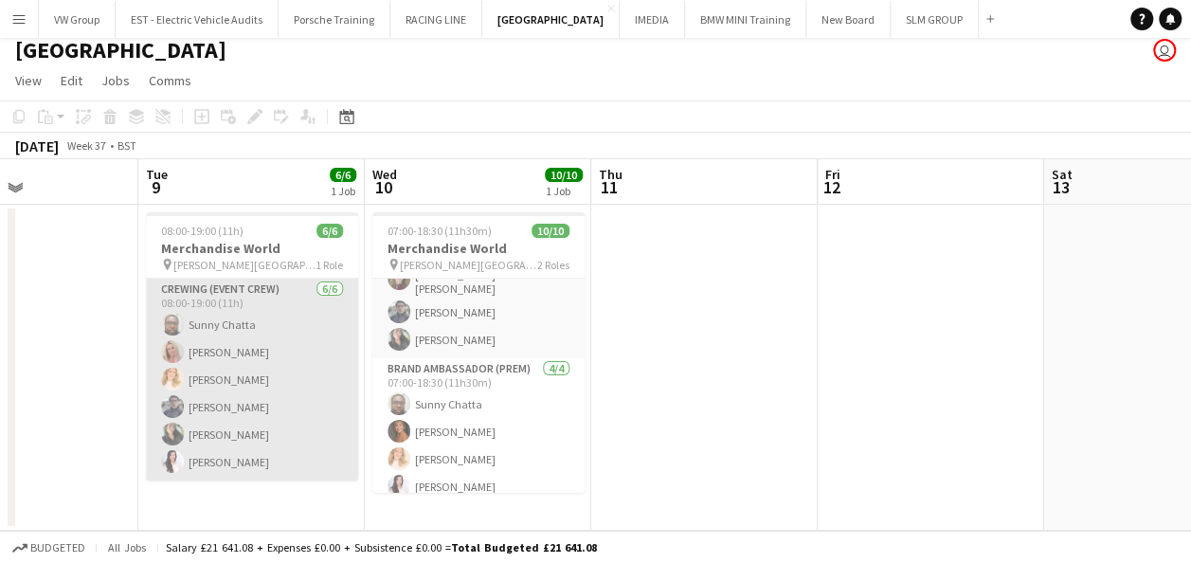
click at [333, 386] on app-card-role "Crewing (Event Crew) [DATE] 08:00-19:00 (11h) [PERSON_NAME] [PERSON_NAME] [PERS…" at bounding box center [252, 379] width 212 height 202
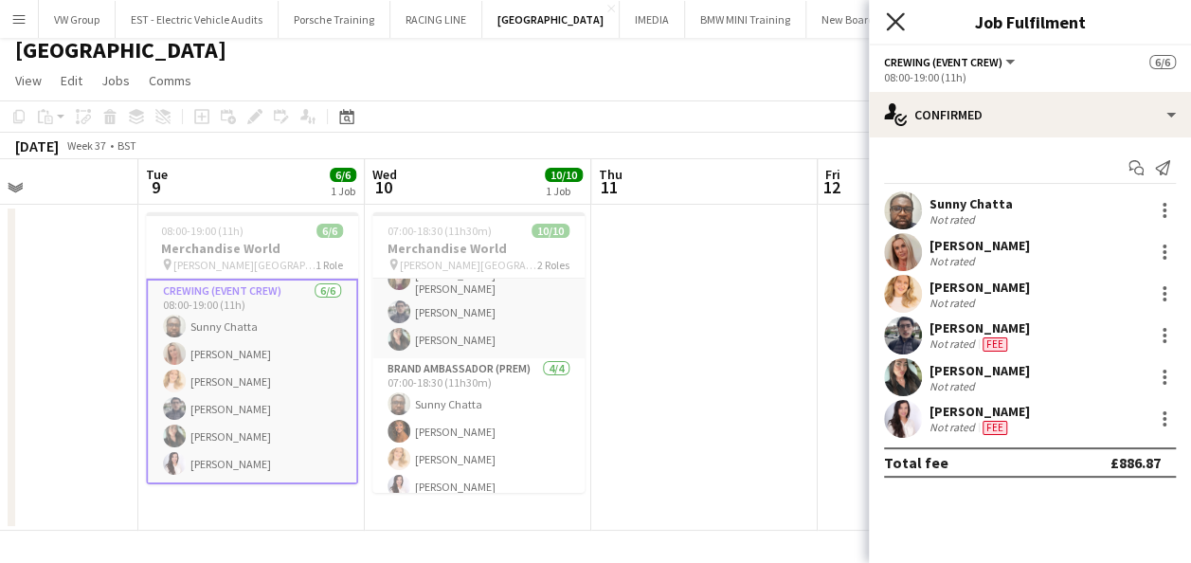
click at [896, 27] on icon "Close pop-in" at bounding box center [895, 21] width 18 height 18
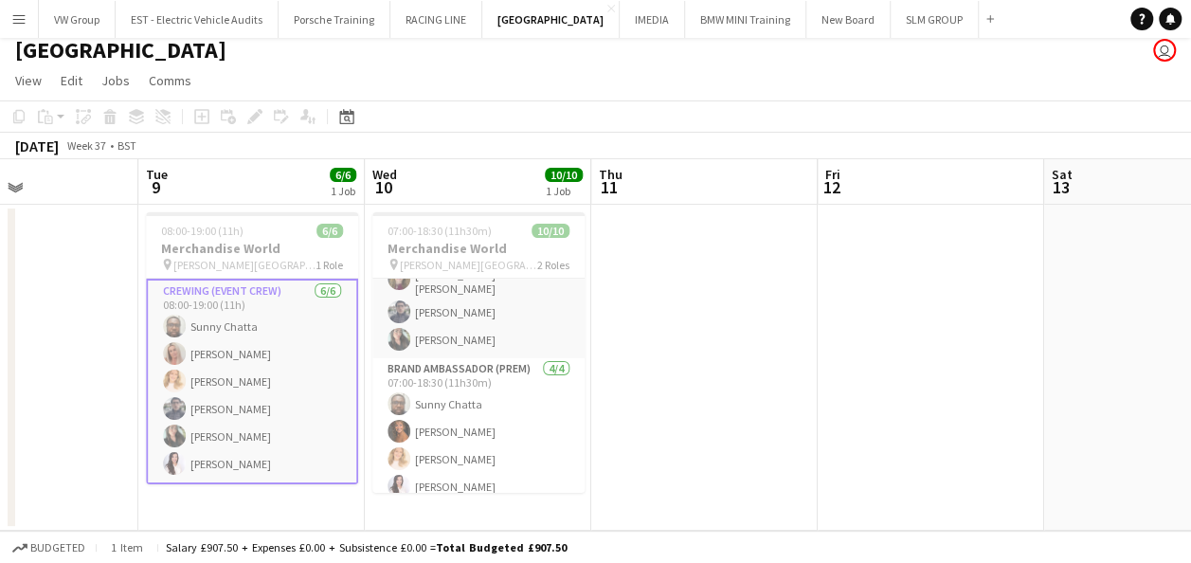
click at [23, 19] on app-icon "Menu" at bounding box center [18, 18] width 15 height 15
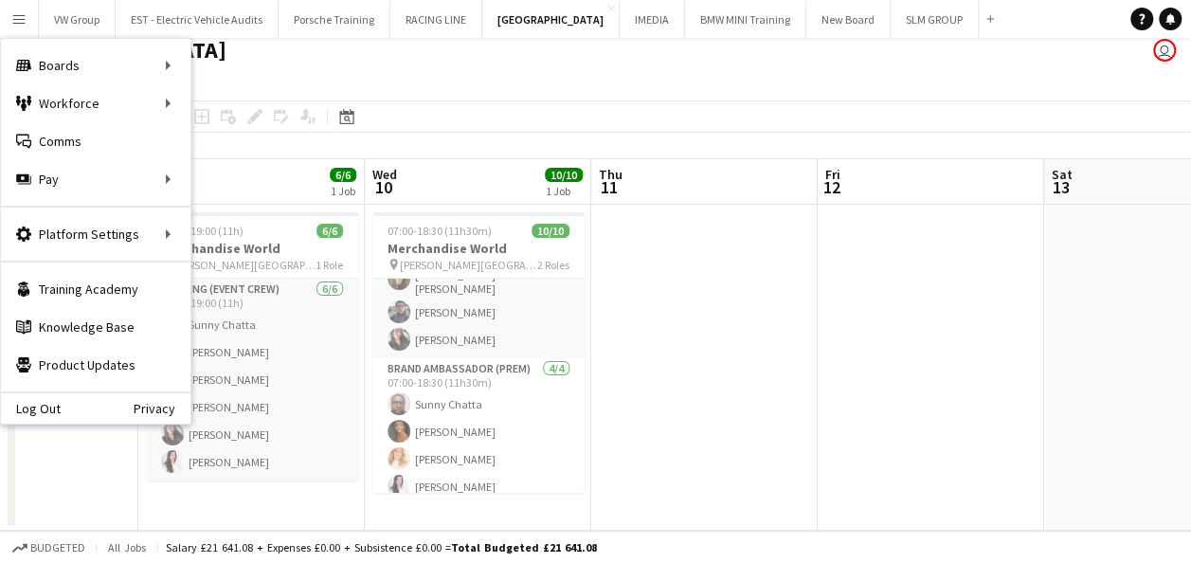
click at [438, 74] on app-page-menu "View Day view expanded Day view collapsed Month view Date picker Jump to [DATE]…" at bounding box center [595, 82] width 1191 height 36
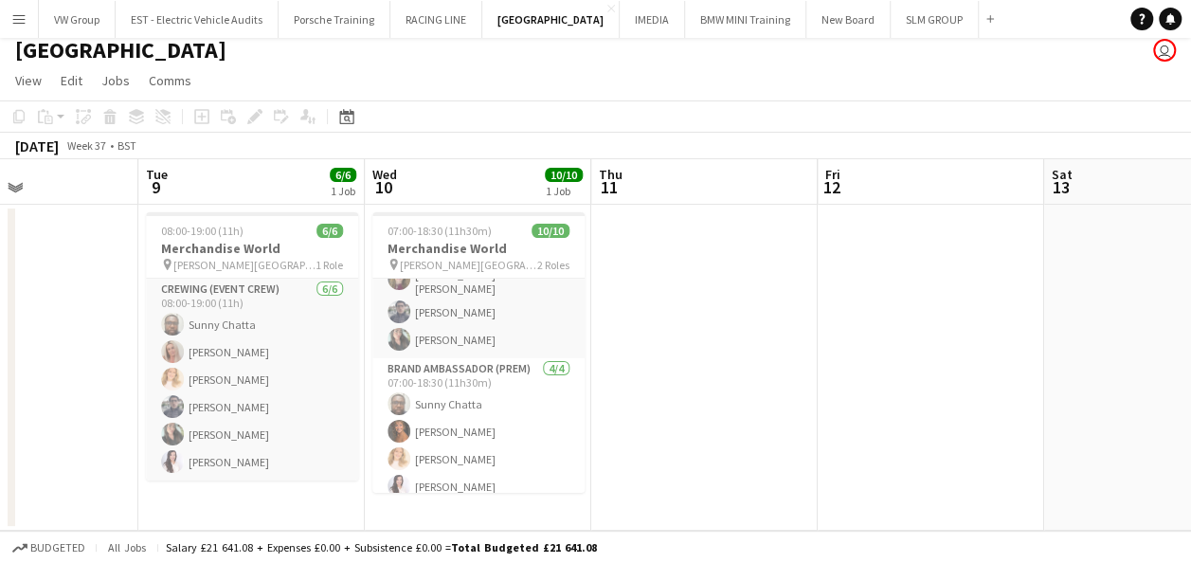
click at [20, 23] on app-icon "Menu" at bounding box center [18, 18] width 15 height 15
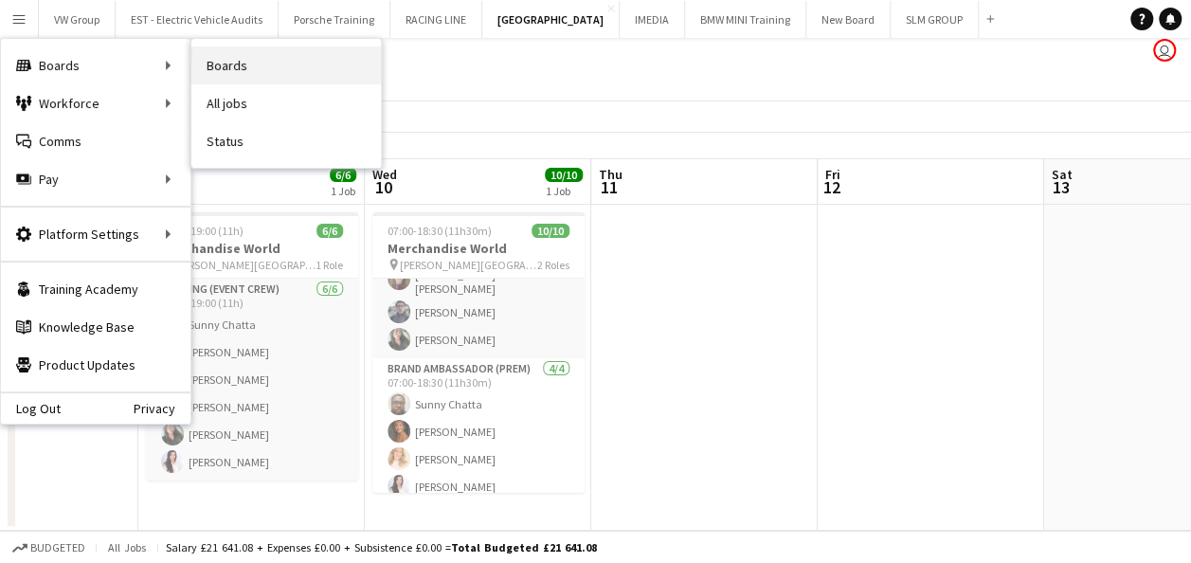
click at [217, 63] on link "Boards" at bounding box center [285, 65] width 189 height 38
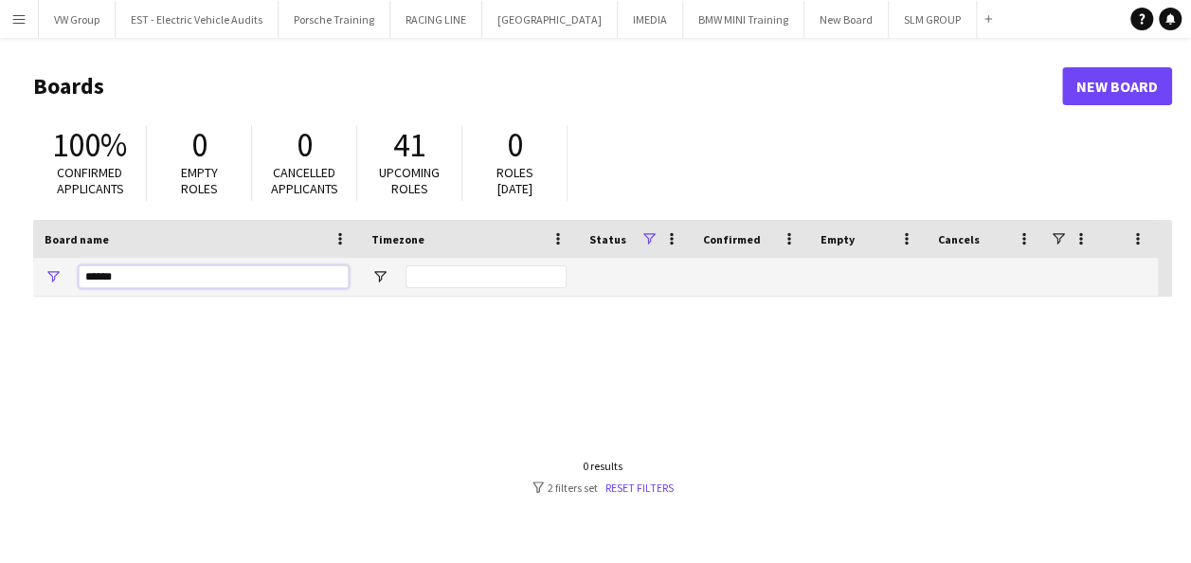
click at [122, 278] on input "******" at bounding box center [214, 276] width 270 height 23
type input "*"
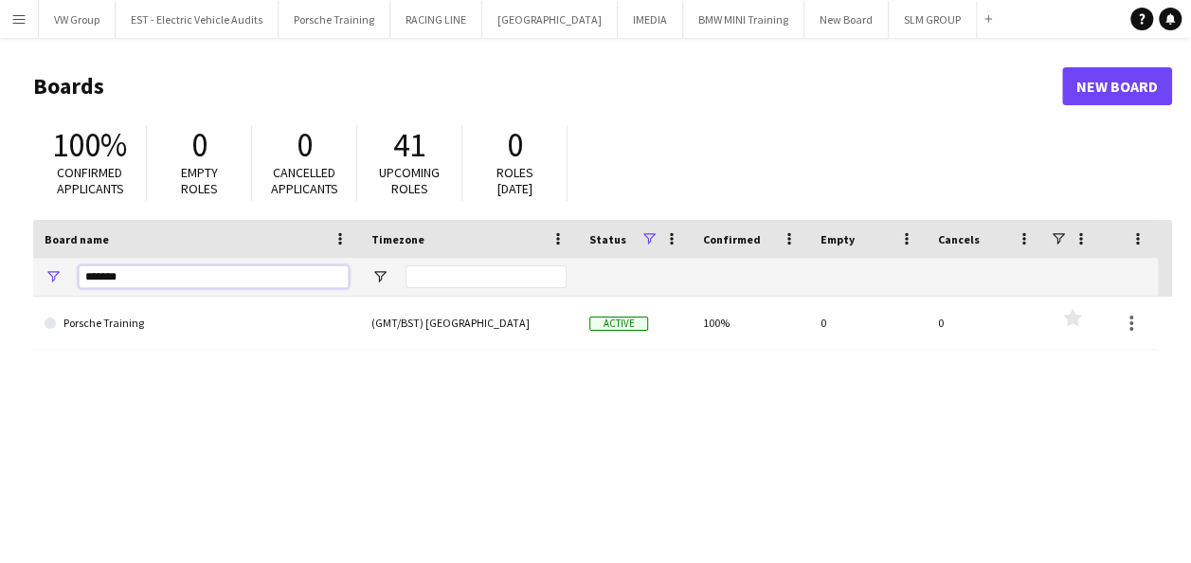
type input "*******"
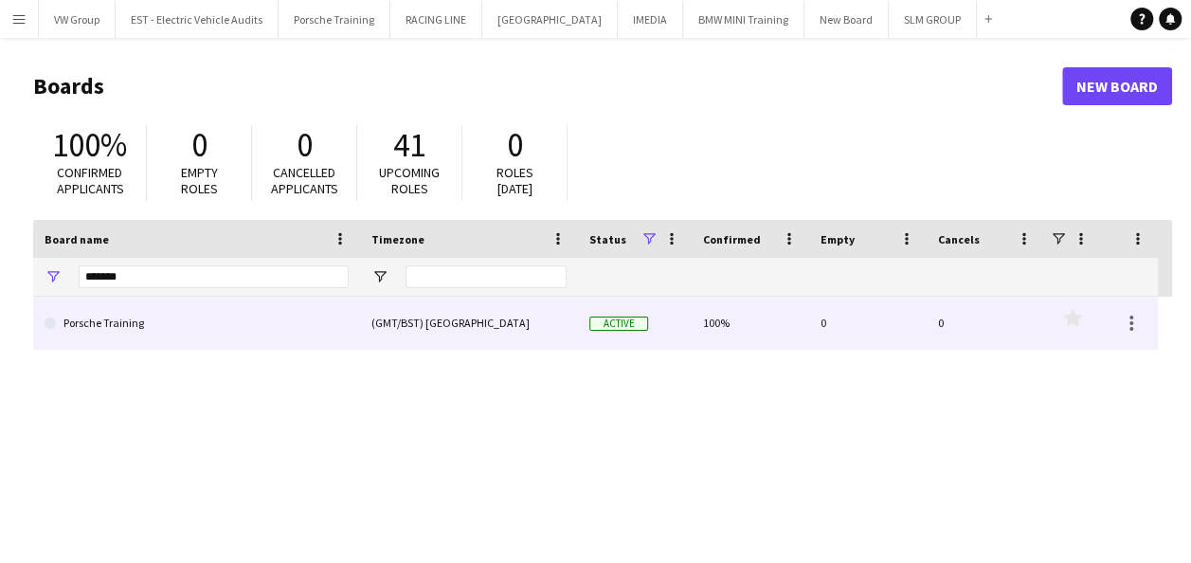
click at [115, 324] on link "Porsche Training" at bounding box center [197, 322] width 304 height 53
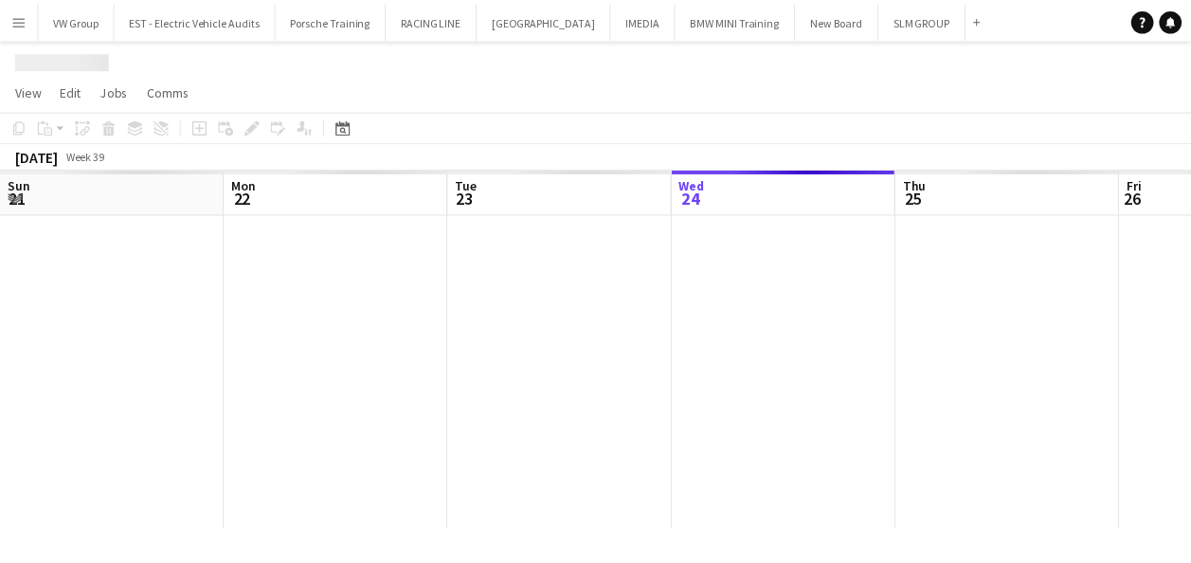
scroll to position [0, 453]
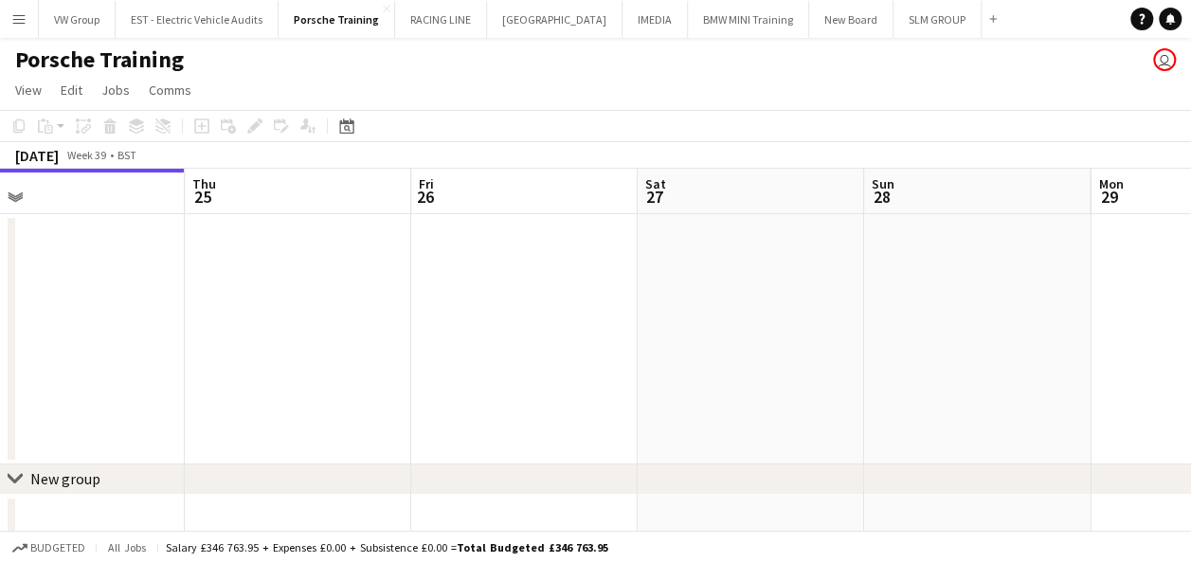
drag, startPoint x: 951, startPoint y: 298, endPoint x: 628, endPoint y: 368, distance: 330.3
click at [628, 368] on app-calendar-viewport "Sun 21 Mon 22 Tue 23 Wed 24 Thu 25 Fri 26 Sat 27 Sun 28 Mon 29 Tue 30 3/3 1 Job…" at bounding box center [595, 404] width 1191 height 470
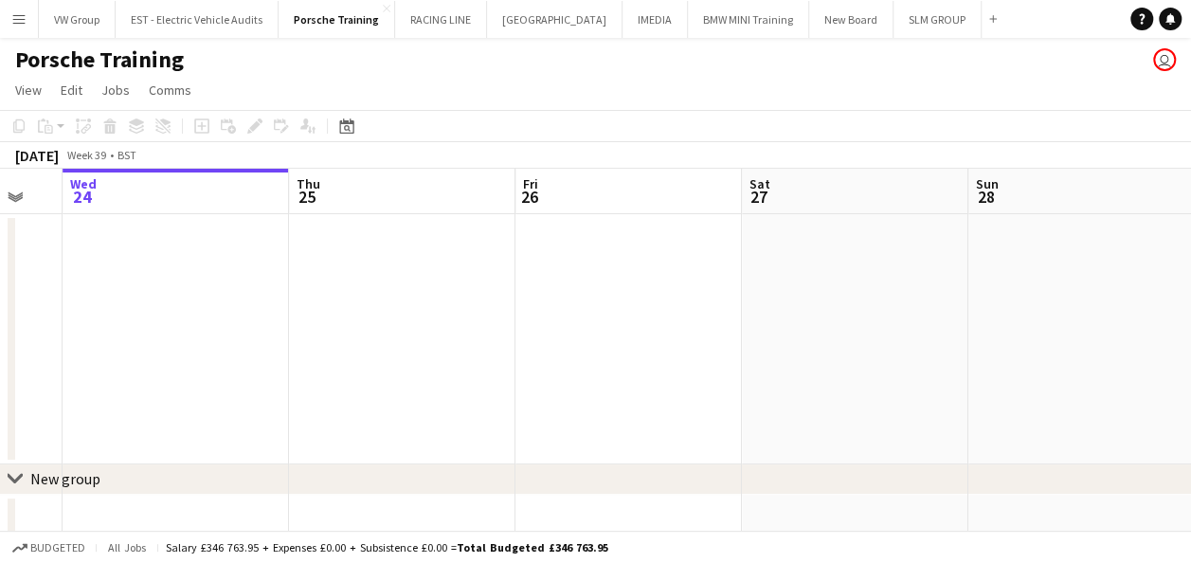
drag, startPoint x: 564, startPoint y: 382, endPoint x: 447, endPoint y: 404, distance: 118.5
click at [431, 411] on app-calendar-viewport "Sun 21 Mon 22 Tue 23 Wed 24 Thu 25 Fri 26 Sat 27 Sun 28 Mon 29 Tue 30 3/3 1 Job…" at bounding box center [595, 404] width 1191 height 470
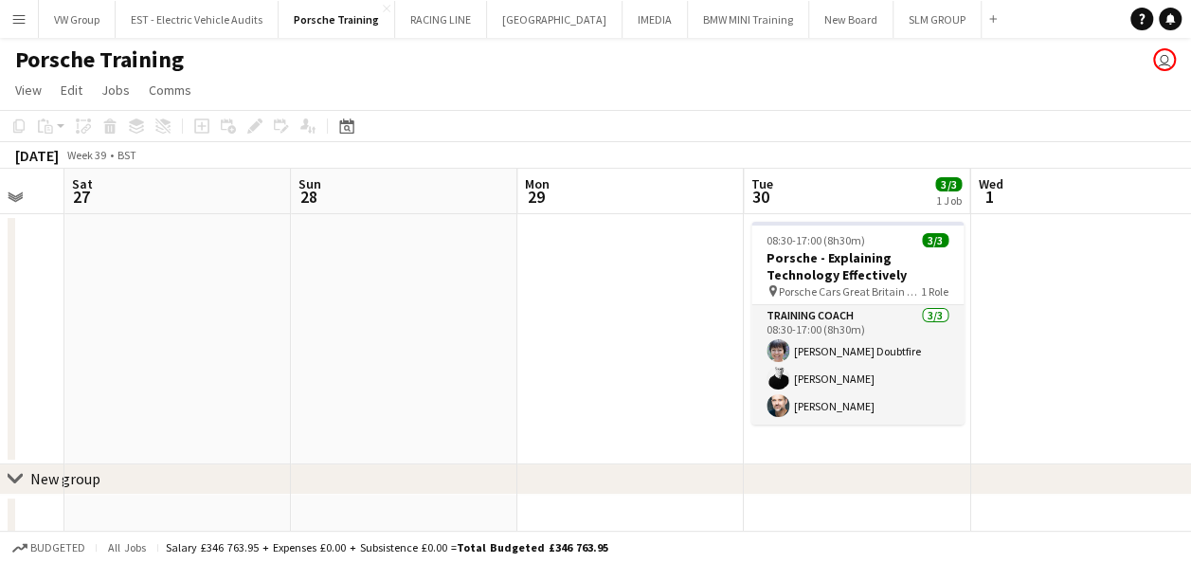
drag, startPoint x: 595, startPoint y: 342, endPoint x: 508, endPoint y: 384, distance: 96.6
click at [508, 385] on app-calendar-viewport "Tue 23 Wed 24 Thu 25 Fri 26 Sat 27 Sun 28 Mon 29 Tue 30 3/3 1 Job Wed 1 Thu 2 3…" at bounding box center [595, 404] width 1191 height 470
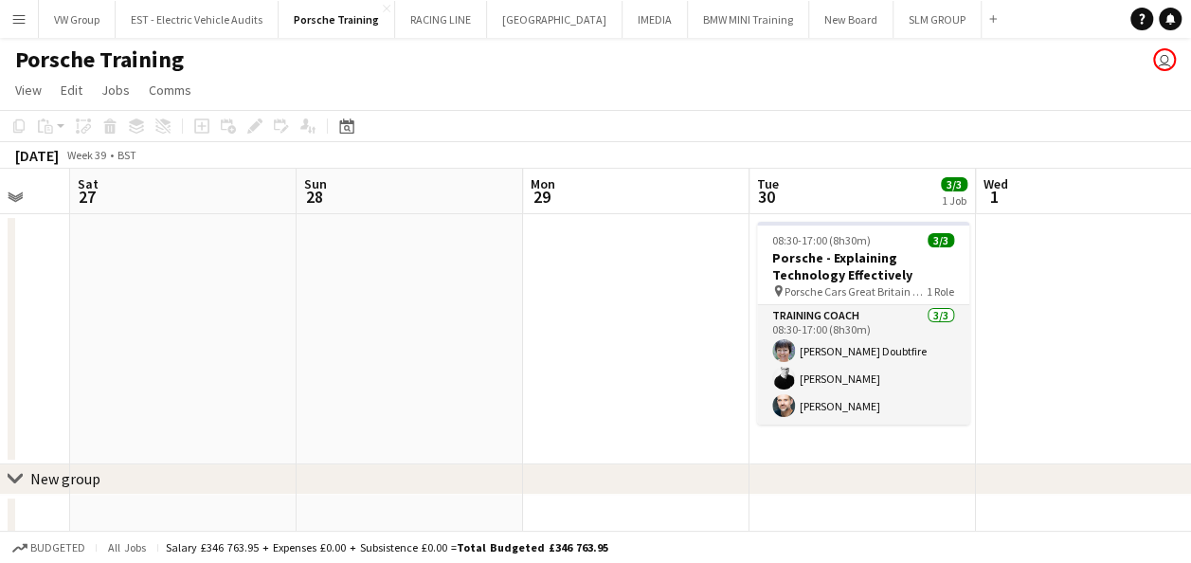
drag, startPoint x: 803, startPoint y: 346, endPoint x: 942, endPoint y: 311, distance: 142.7
click at [1004, 299] on app-calendar-viewport "Thu 25 Fri 26 Sat 27 Sun 28 Mon 29 Tue 30 3/3 1 Job Wed 1 Thu 2 3/3 1 Job Fri 3…" at bounding box center [595, 404] width 1191 height 470
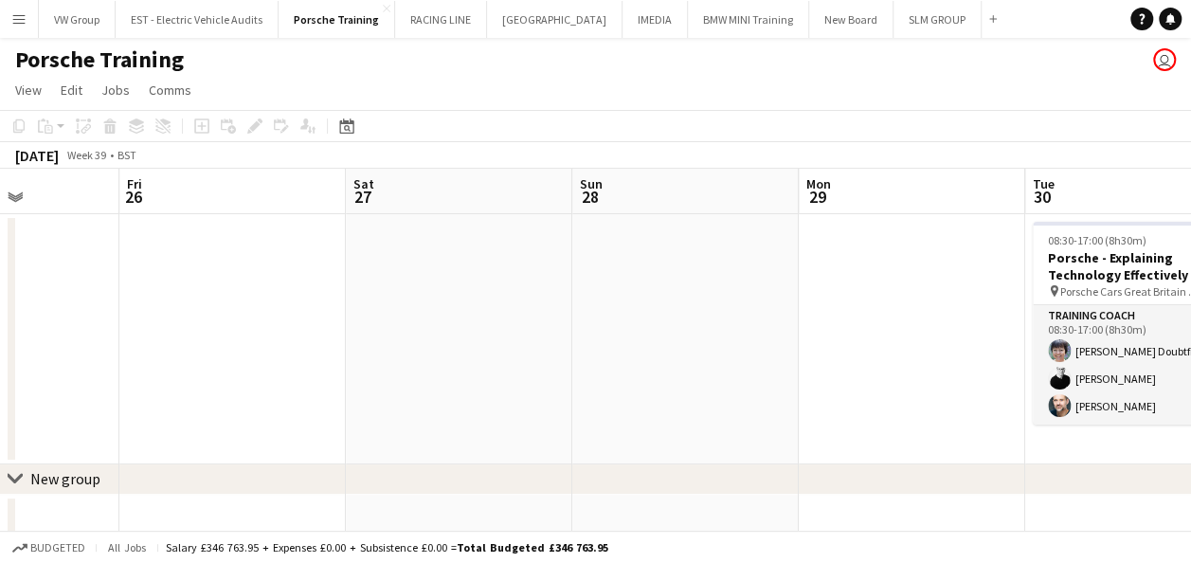
drag, startPoint x: 816, startPoint y: 330, endPoint x: 866, endPoint y: 304, distance: 56.3
click at [914, 314] on app-calendar-viewport "Tue 23 Wed 24 Thu 25 Fri 26 Sat 27 Sun 28 Mon 29 Tue 30 3/3 1 Job Wed 1 Thu 2 3…" at bounding box center [595, 404] width 1191 height 470
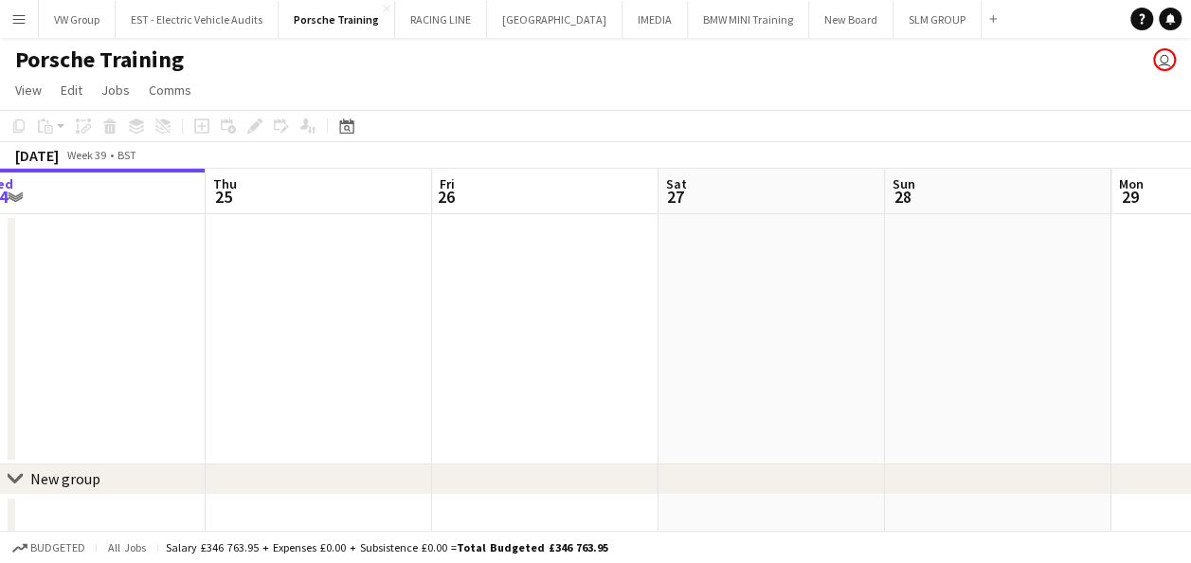
drag, startPoint x: 644, startPoint y: 321, endPoint x: 923, endPoint y: 260, distance: 285.2
click at [923, 260] on app-calendar-viewport "Mon 22 Tue 23 Wed 24 Thu 25 Fri 26 Sat 27 Sun 28 Mon 29 Tue 30 3/3 1 Job Wed 1 …" at bounding box center [595, 404] width 1191 height 470
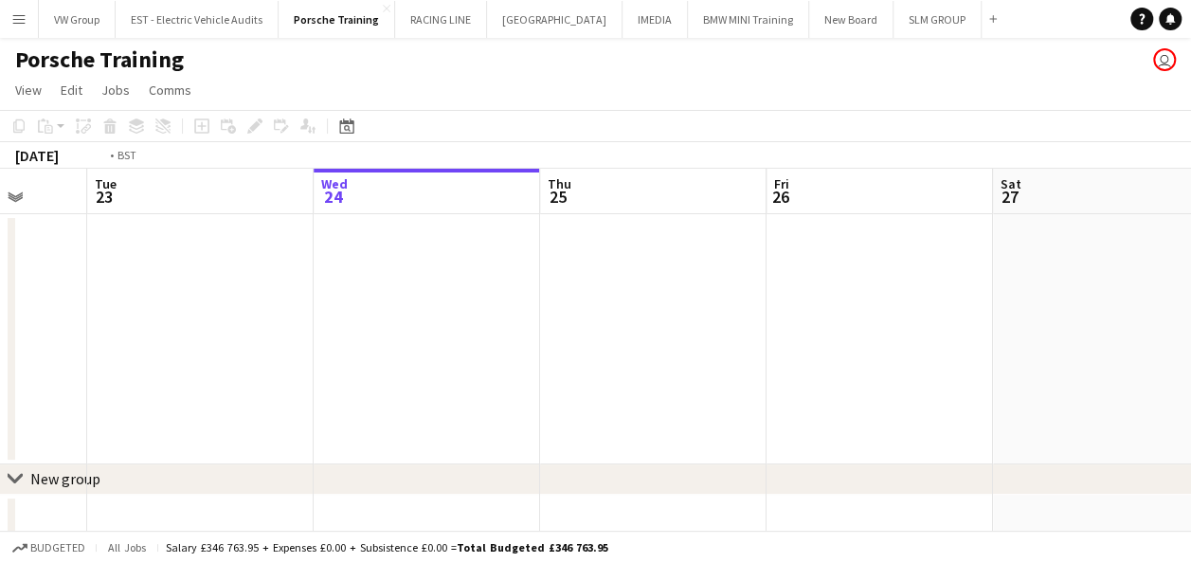
drag, startPoint x: 414, startPoint y: 350, endPoint x: 754, endPoint y: 323, distance: 341.1
click at [747, 323] on app-calendar-viewport "Sat 20 Sun 21 Mon 22 Tue 23 Wed 24 Thu 25 Fri 26 Sat 27 Sun 28 Mon 29 Tue 30 3/…" at bounding box center [595, 404] width 1191 height 470
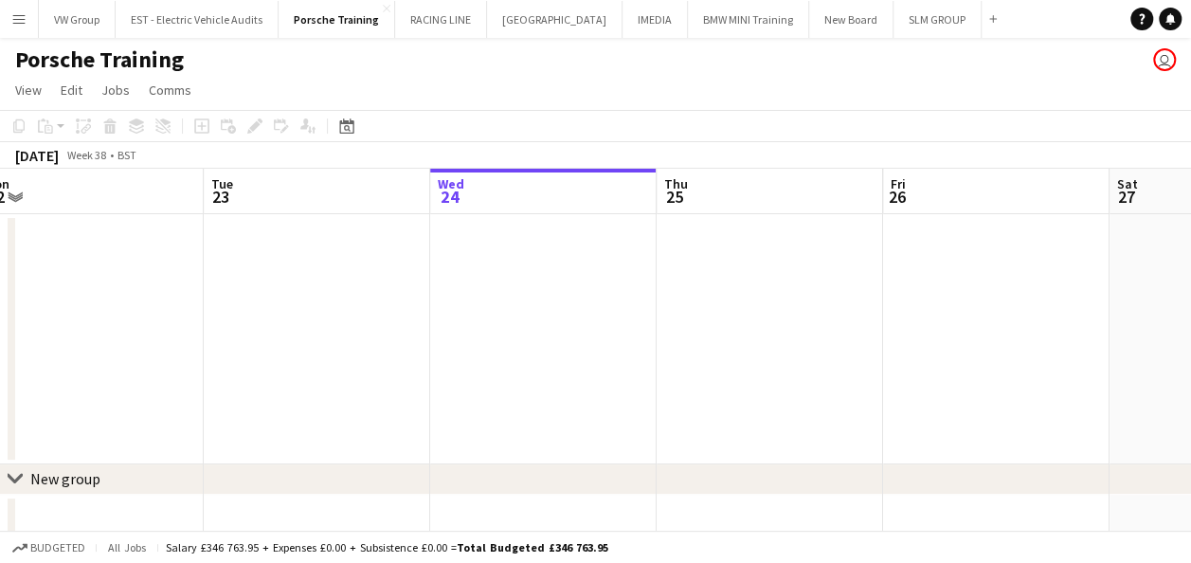
drag, startPoint x: 378, startPoint y: 346, endPoint x: 765, endPoint y: 334, distance: 387.6
click at [764, 335] on app-calendar-viewport "Sat 20 Sun 21 Mon 22 Tue 23 Wed 24 Thu 25 Fri 26 Sat 27 Sun 28 Mon 29 Tue 30 3/…" at bounding box center [595, 404] width 1191 height 470
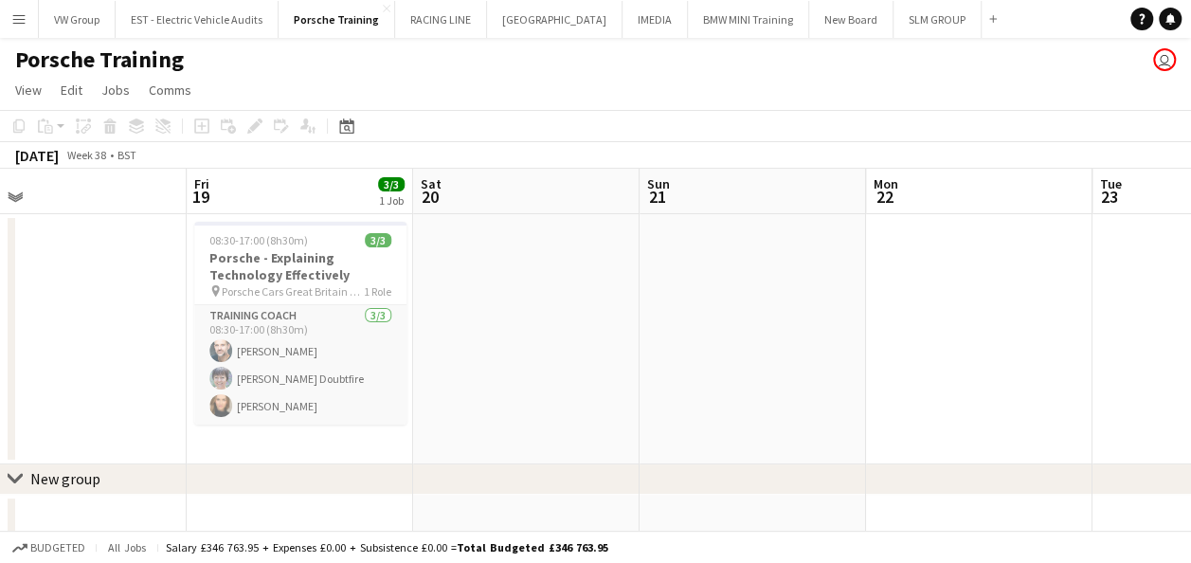
drag, startPoint x: 625, startPoint y: 322, endPoint x: 760, endPoint y: 318, distance: 134.6
click at [760, 318] on app-calendar-viewport "Tue 16 Wed 17 3/3 1 Job Thu 18 Fri 19 3/3 1 Job Sat 20 Sun 21 Mon 22 Tue 23 Wed…" at bounding box center [595, 404] width 1191 height 470
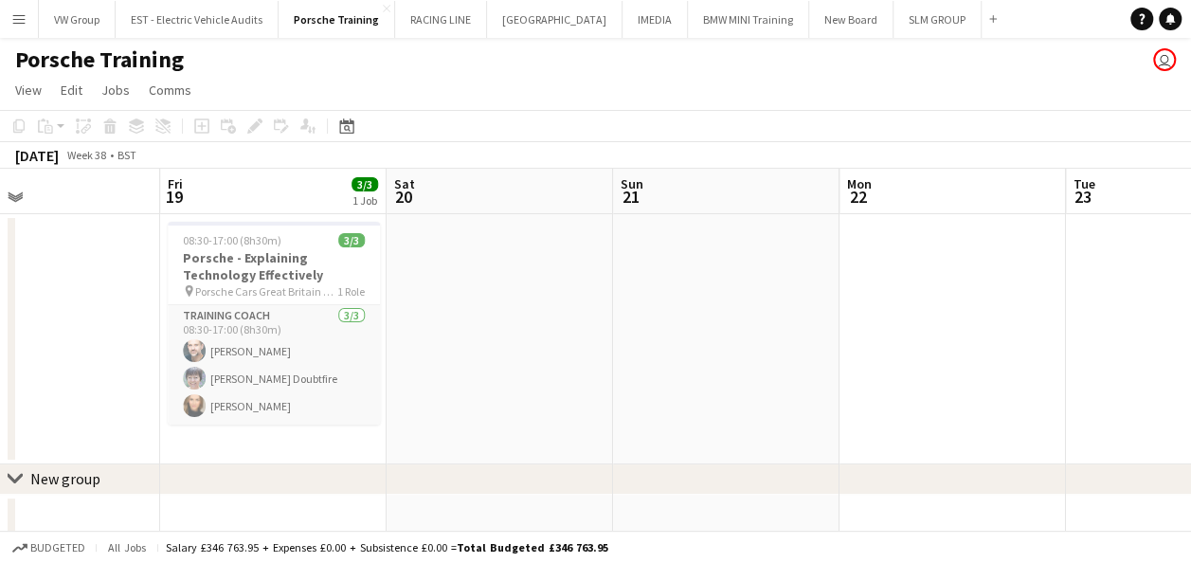
drag, startPoint x: 685, startPoint y: 326, endPoint x: 709, endPoint y: 326, distance: 24.6
click at [709, 326] on app-calendar-viewport "Tue 16 Wed 17 3/3 1 Job Thu 18 Fri 19 3/3 1 Job Sat 20 Sun 21 Mon 22 Tue 23 Wed…" at bounding box center [595, 404] width 1191 height 470
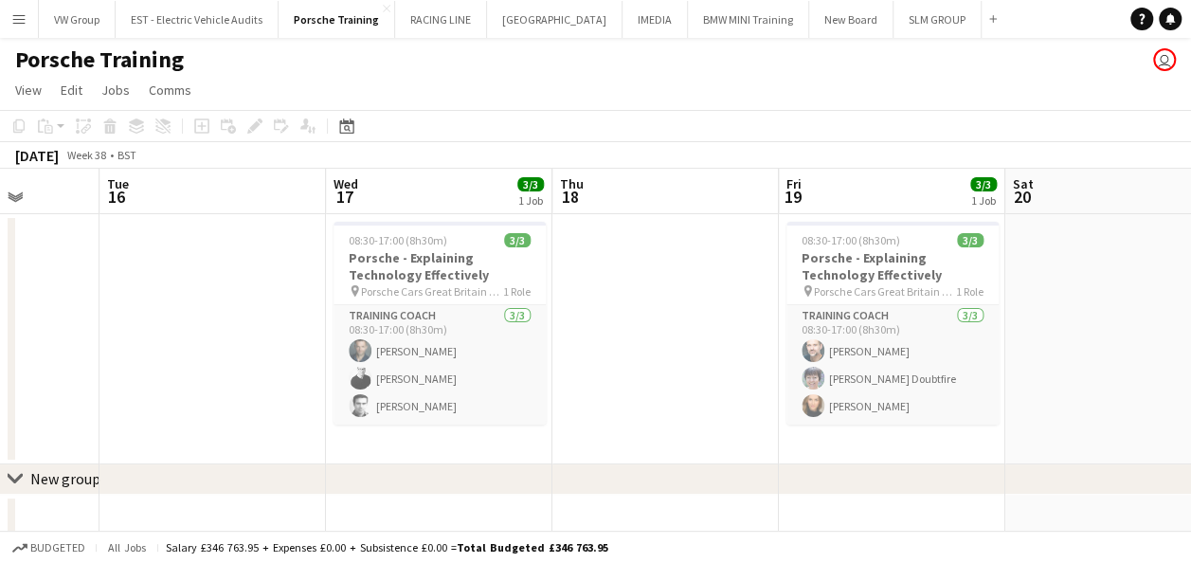
drag, startPoint x: 274, startPoint y: 326, endPoint x: 615, endPoint y: 300, distance: 341.9
click at [620, 303] on app-calendar-viewport "Sat 13 Sun 14 Mon 15 Tue 16 Wed 17 3/3 1 Job Thu 18 Fri 19 3/3 1 Job Sat 20 Sun…" at bounding box center [595, 404] width 1191 height 470
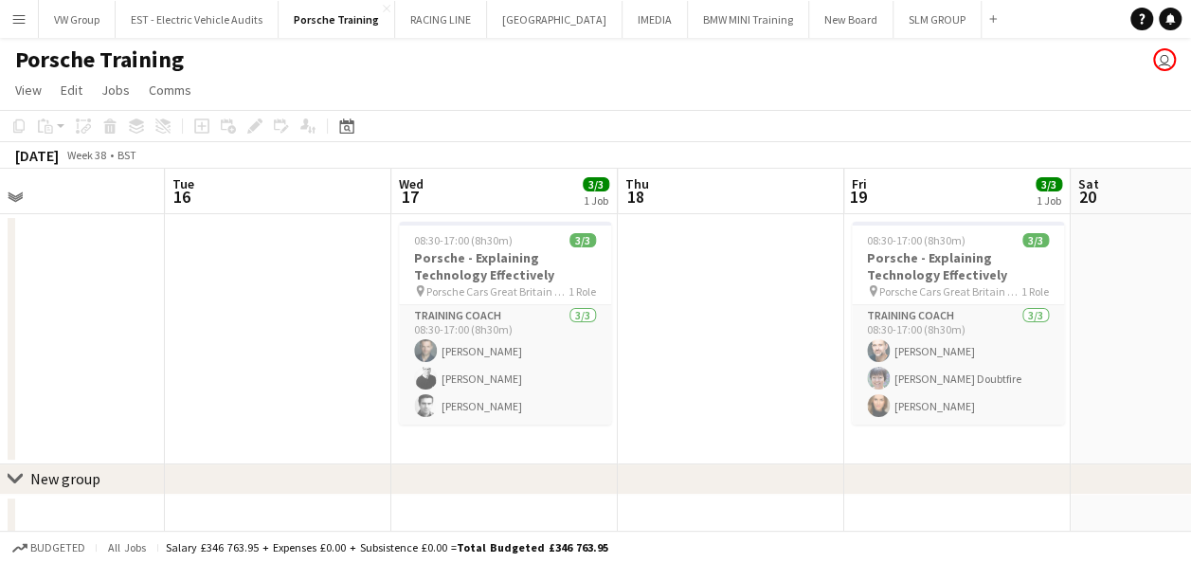
drag, startPoint x: 156, startPoint y: 352, endPoint x: 209, endPoint y: 345, distance: 53.6
click at [210, 345] on app-calendar-viewport "Sat 13 Sun 14 Mon 15 Tue 16 Wed 17 3/3 1 Job Thu 18 Fri 19 3/3 1 Job Sat 20 Sun…" at bounding box center [595, 404] width 1191 height 470
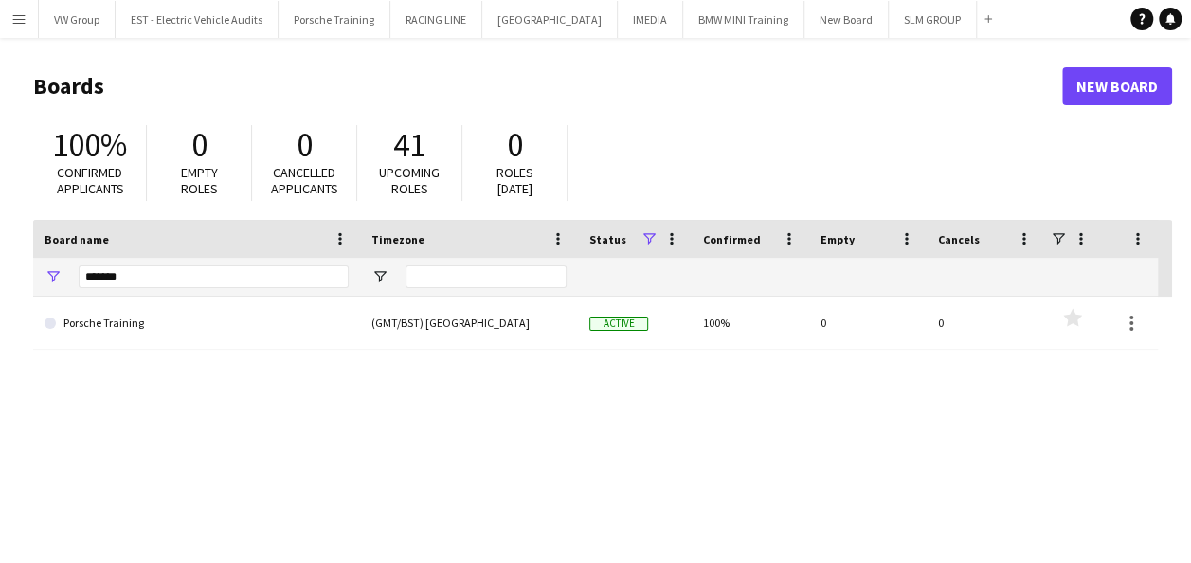
click at [19, 19] on app-icon "Menu" at bounding box center [18, 18] width 15 height 15
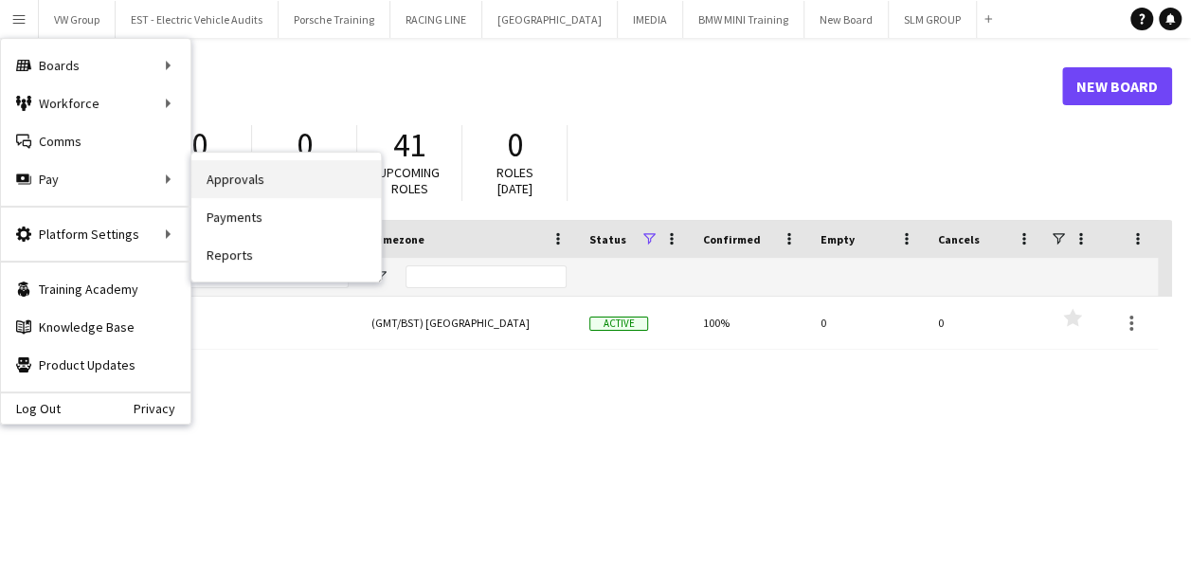
click at [238, 176] on link "Approvals" at bounding box center [285, 179] width 189 height 38
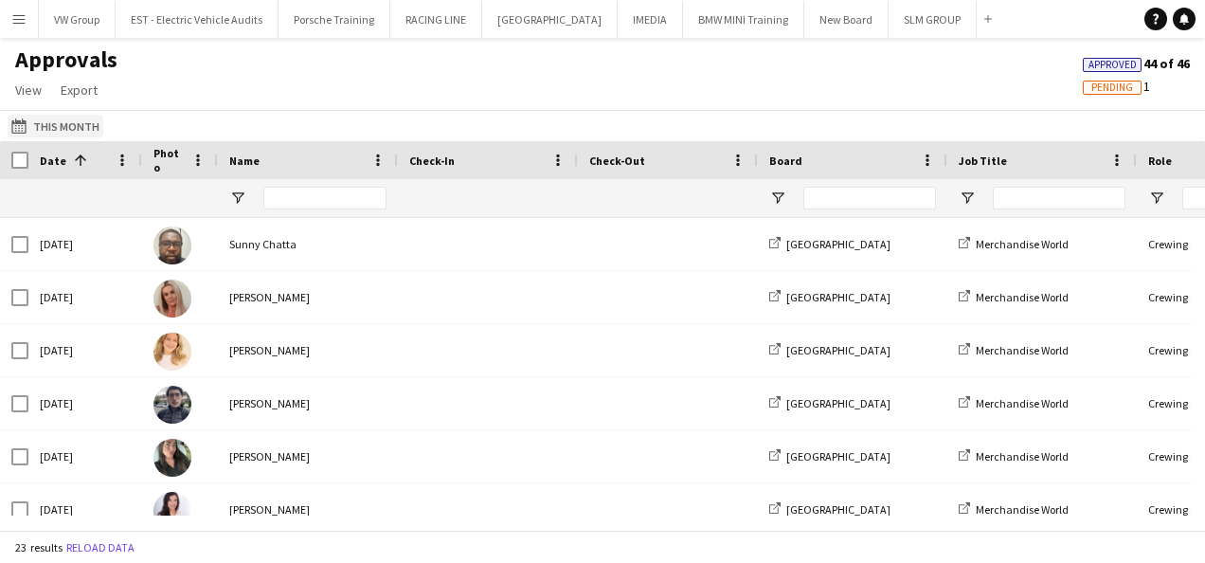
click at [65, 127] on button "This Month This Month" at bounding box center [56, 126] width 96 height 23
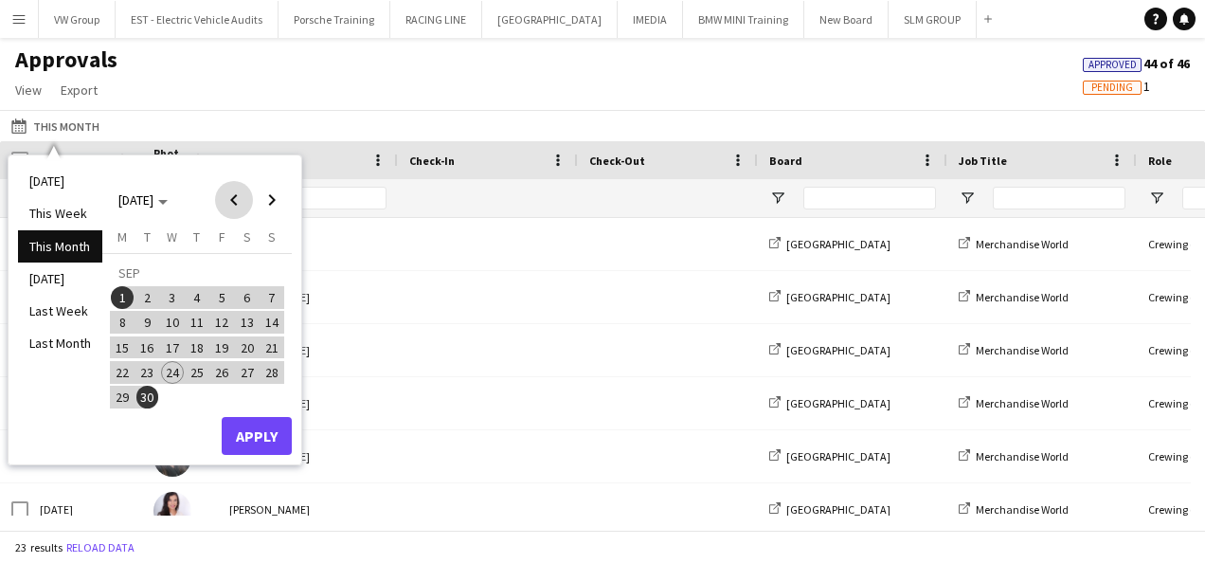
click at [231, 200] on span "Previous month" at bounding box center [234, 200] width 38 height 38
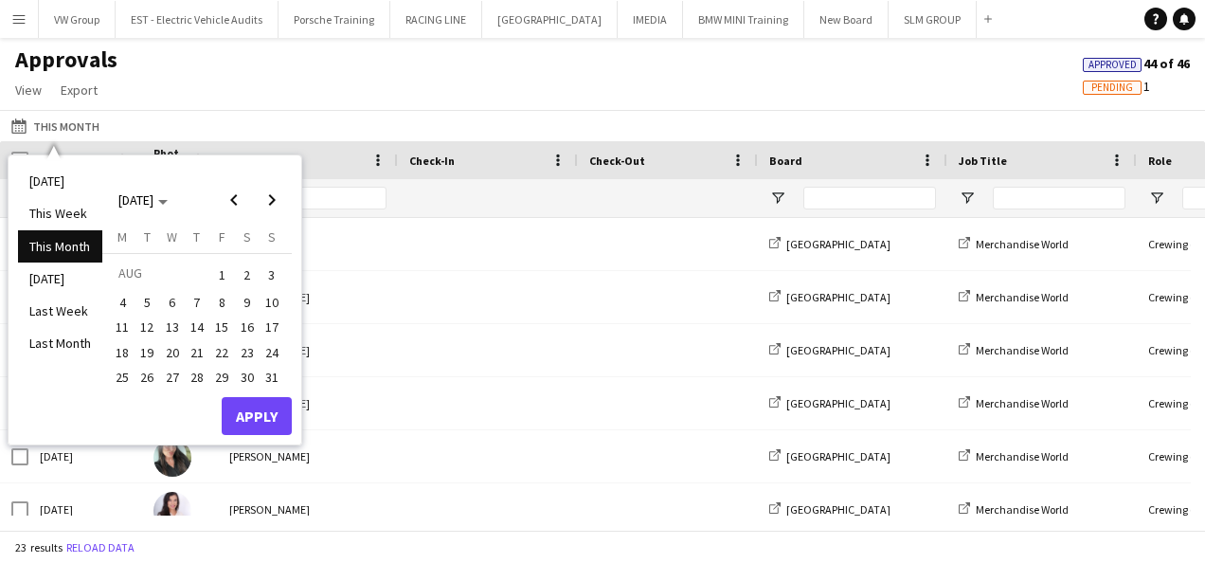
click at [225, 267] on span "1" at bounding box center [221, 274] width 23 height 27
click at [275, 375] on span "31" at bounding box center [271, 377] width 23 height 23
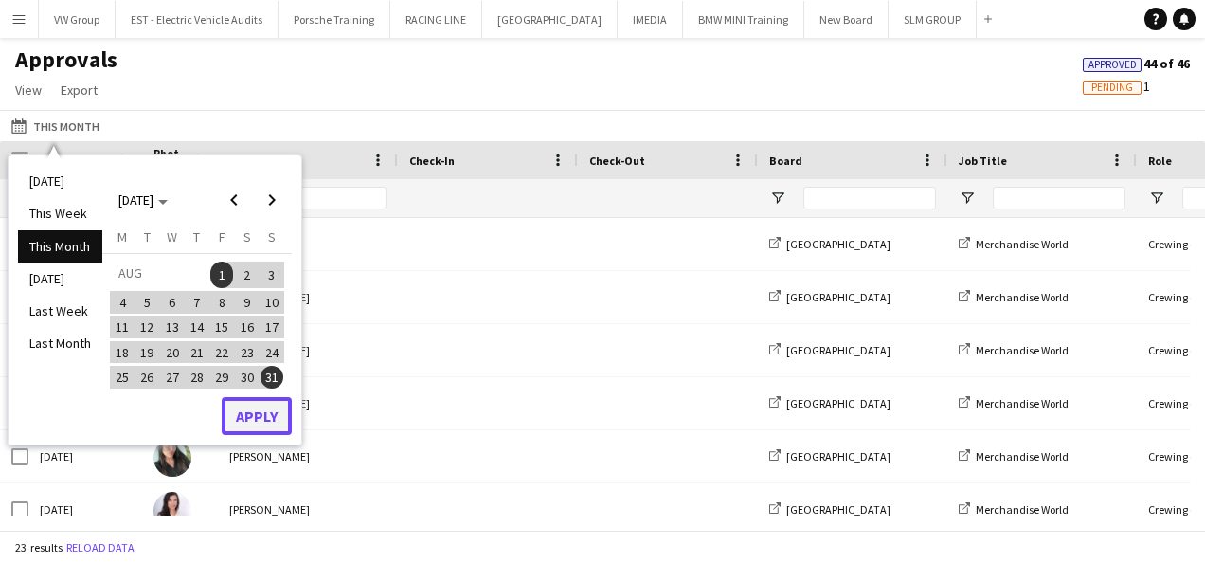
click at [260, 411] on button "Apply" at bounding box center [257, 416] width 70 height 38
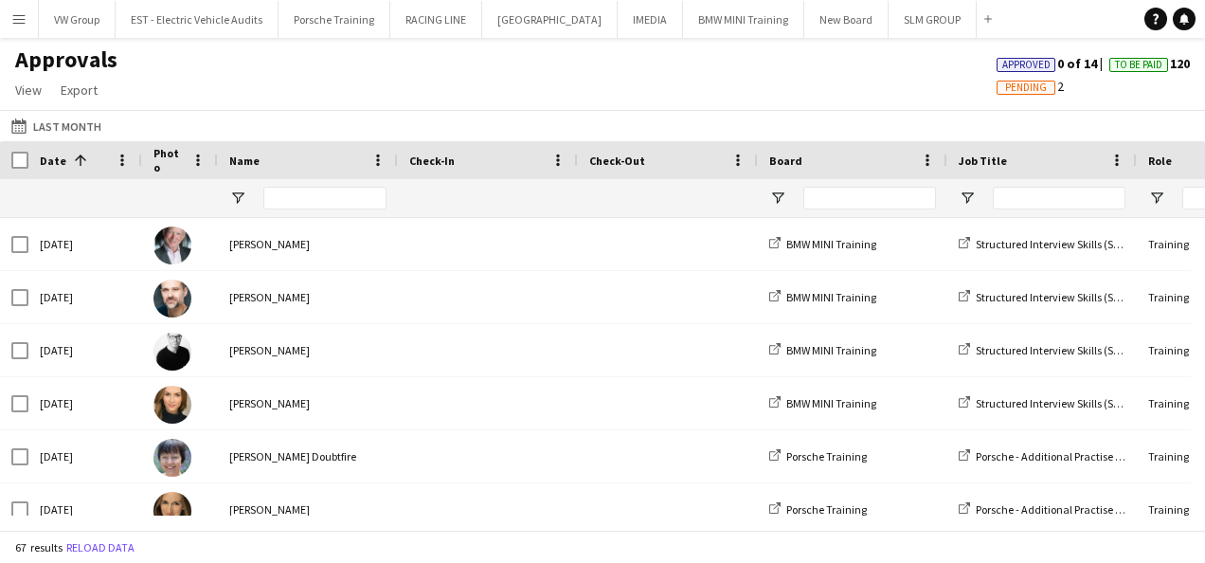
click at [1005, 89] on span "Pending" at bounding box center [1026, 87] width 42 height 12
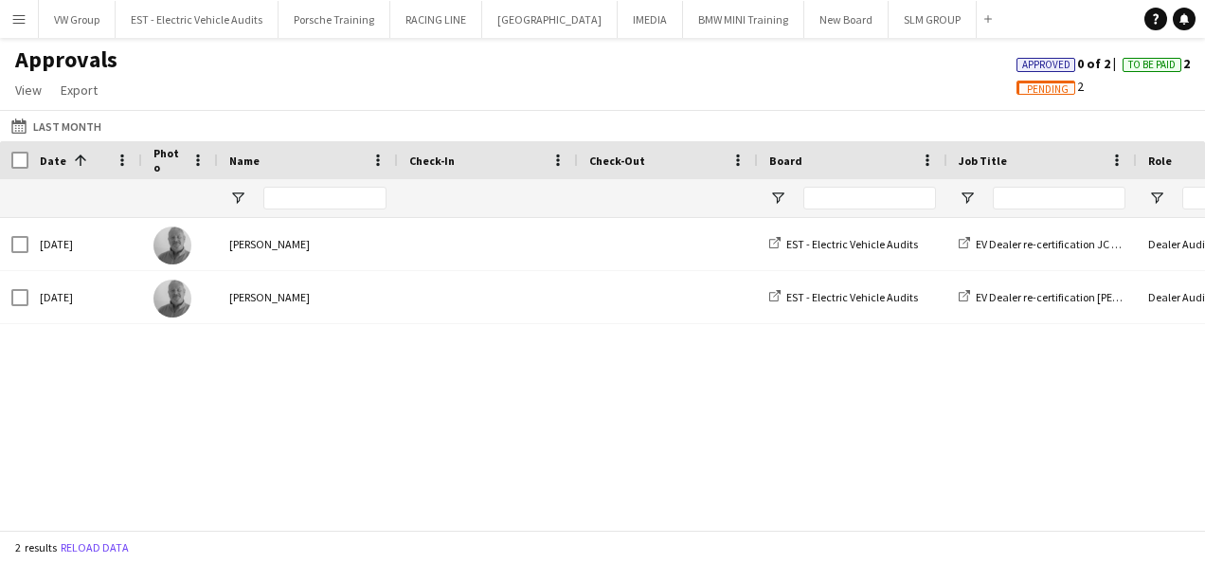
click at [697, 461] on div "EV Dealer re-certification JC Motor Group Aberdeen Audi Aberdeen AB12 3JG 27082…" at bounding box center [602, 366] width 1205 height 297
click at [1140, 67] on span "To Be Paid" at bounding box center [1151, 65] width 47 height 12
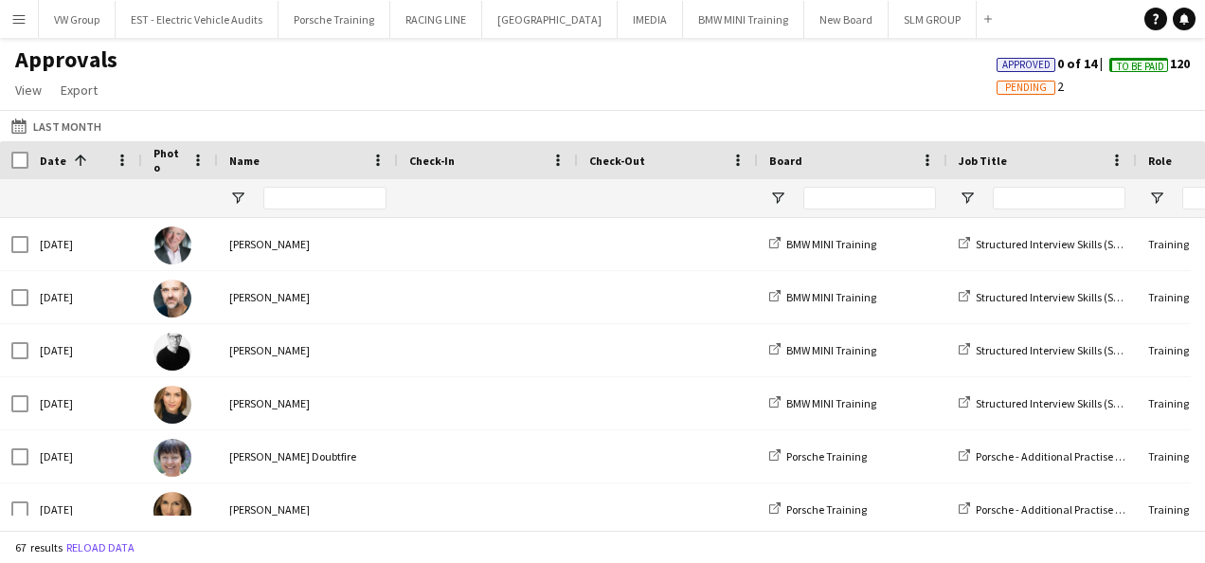
click at [1025, 89] on span "Pending" at bounding box center [1026, 87] width 42 height 12
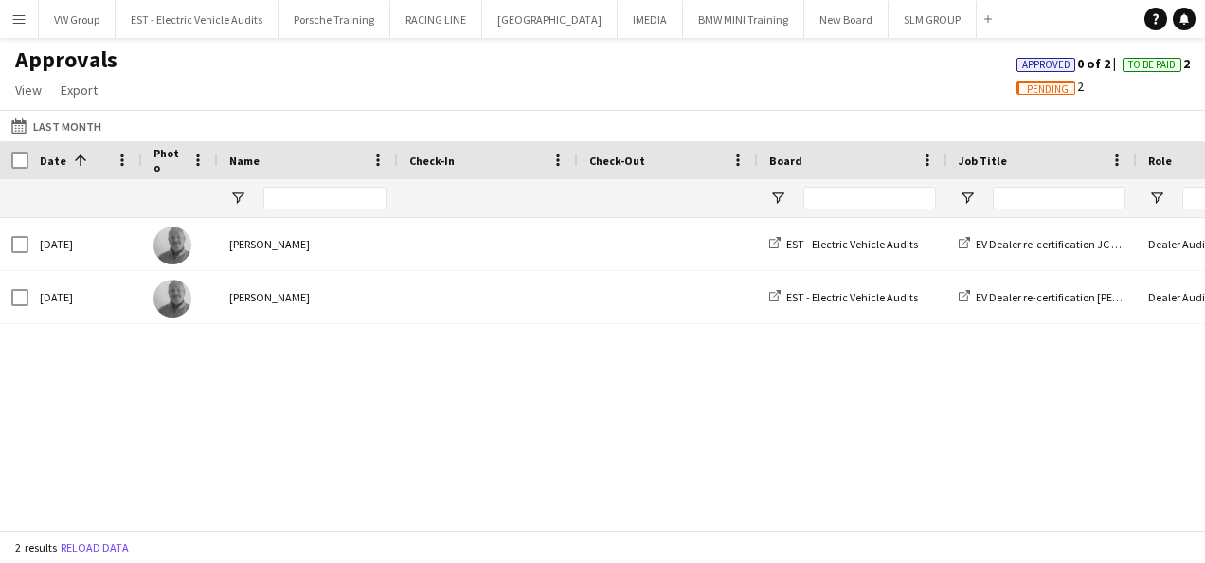
click at [17, 16] on app-icon "Menu" at bounding box center [18, 18] width 15 height 15
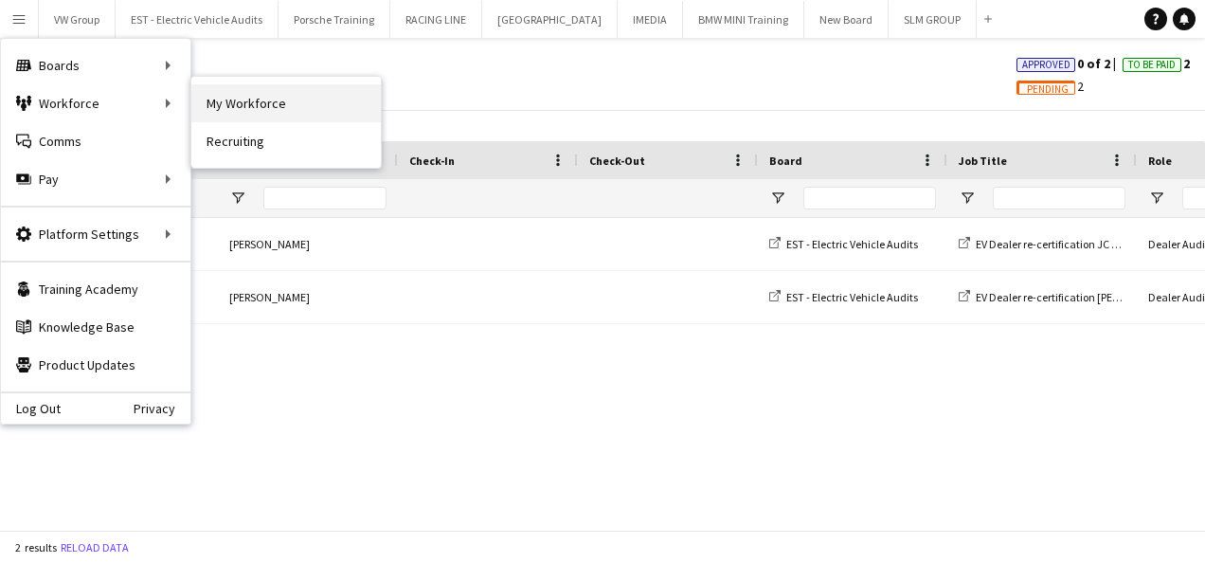
click at [225, 102] on link "My Workforce" at bounding box center [285, 103] width 189 height 38
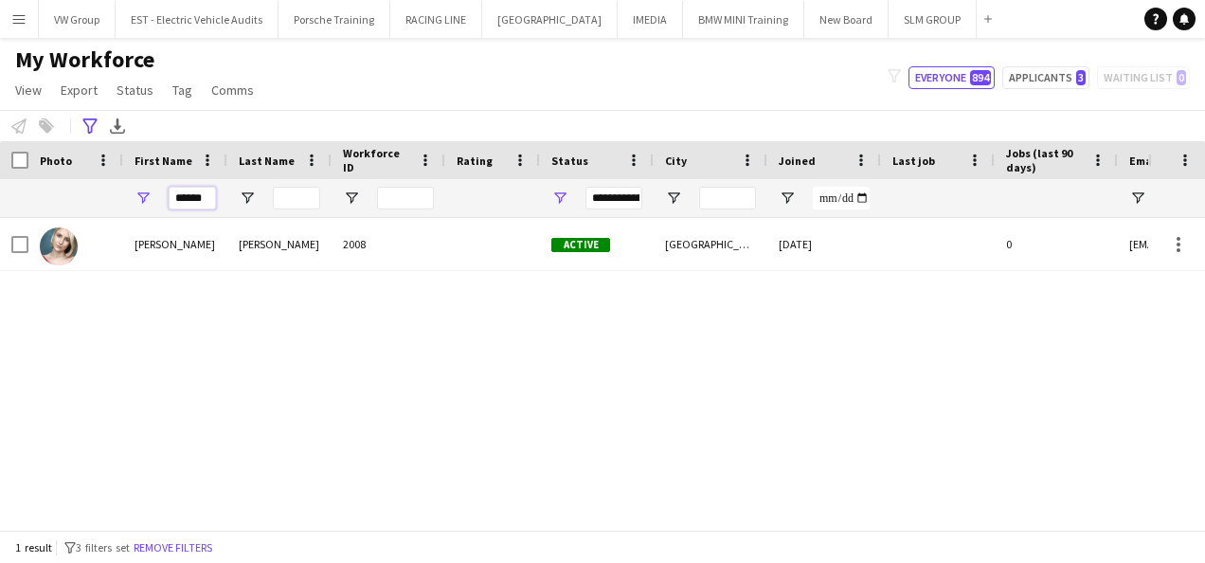
click at [205, 198] on input "******" at bounding box center [192, 198] width 47 height 23
type input "*"
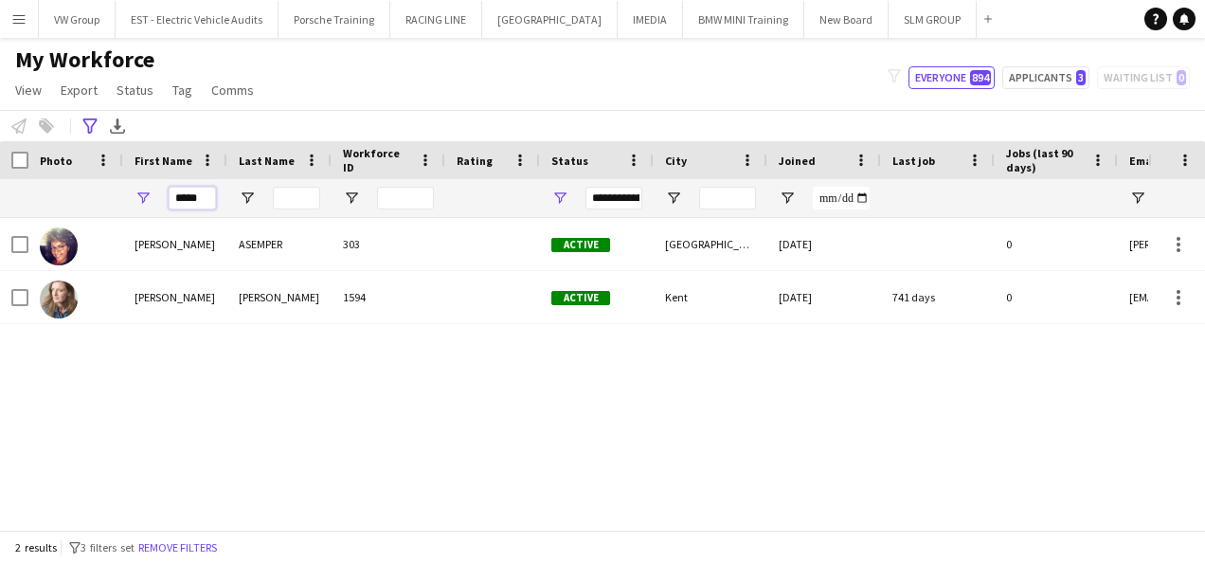
type input "*****"
click at [206, 464] on div "Karen ASEMPER 303 Active leeds 26-09-2019 0 karen.asemper@talk21.com Karen Bart…" at bounding box center [574, 366] width 1148 height 297
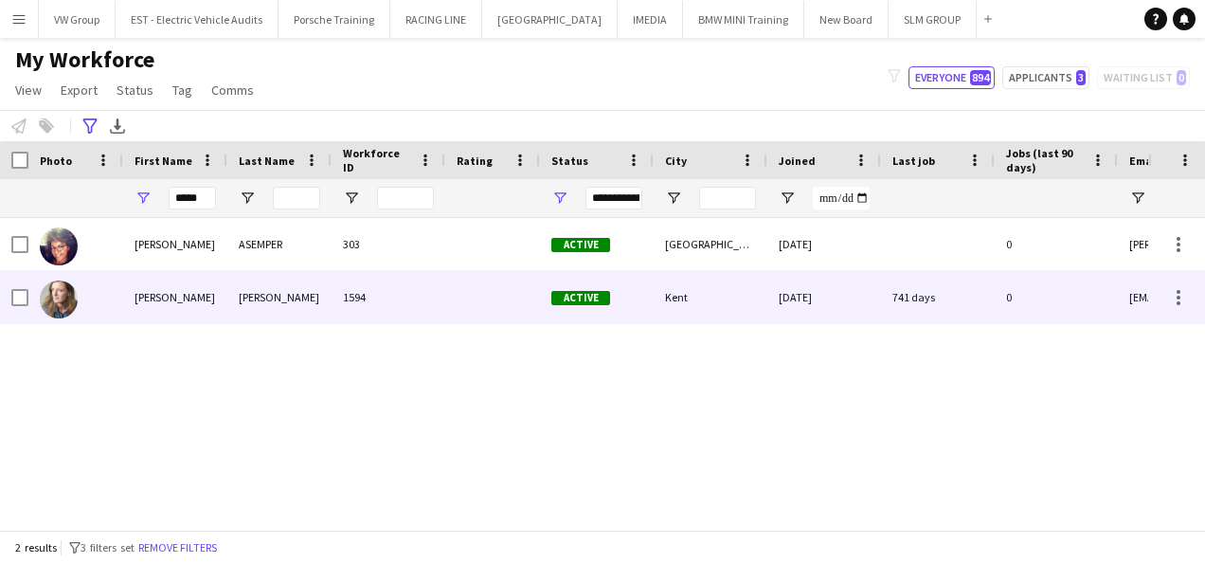
click at [292, 296] on div "Bartholomew" at bounding box center [279, 297] width 104 height 52
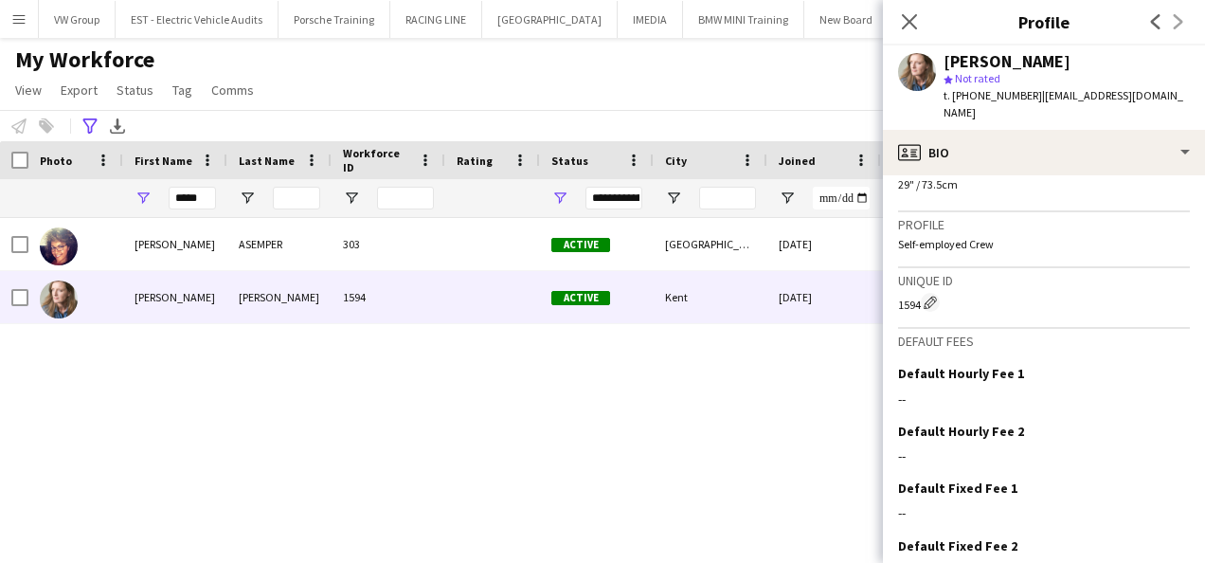
scroll to position [1428, 0]
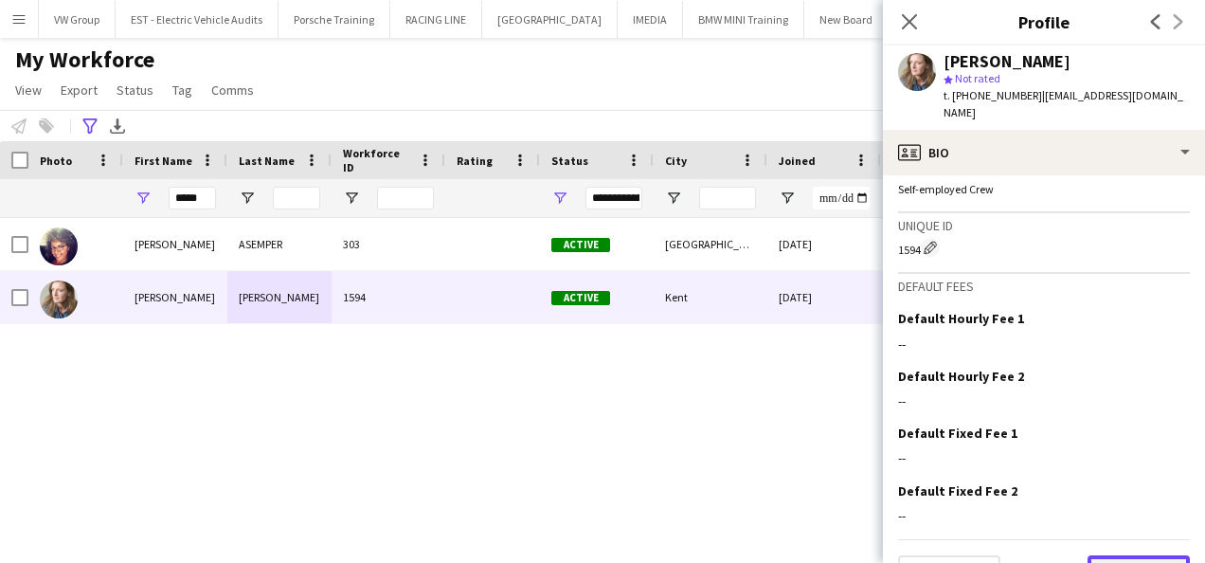
click at [1145, 555] on button "Next" at bounding box center [1138, 574] width 102 height 38
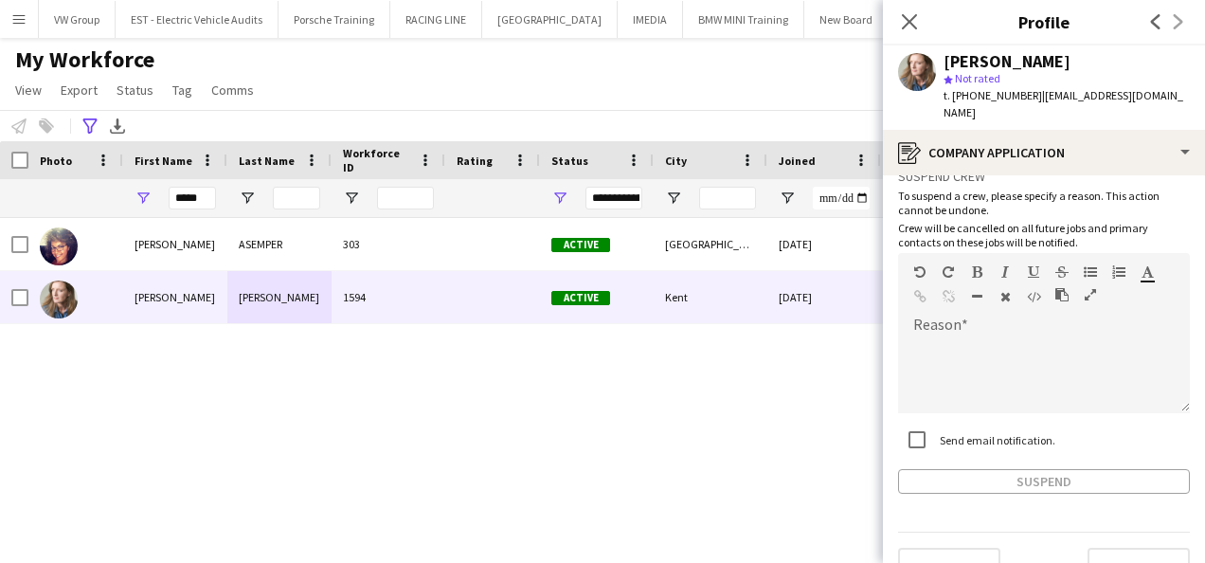
scroll to position [116, 0]
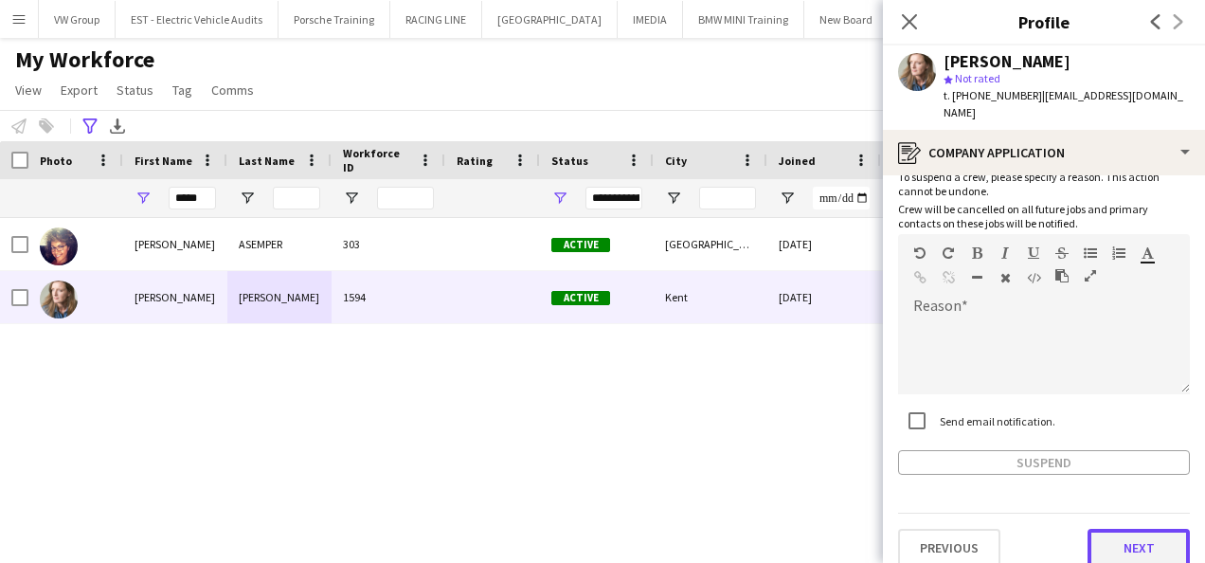
click at [1131, 536] on button "Next" at bounding box center [1138, 548] width 102 height 38
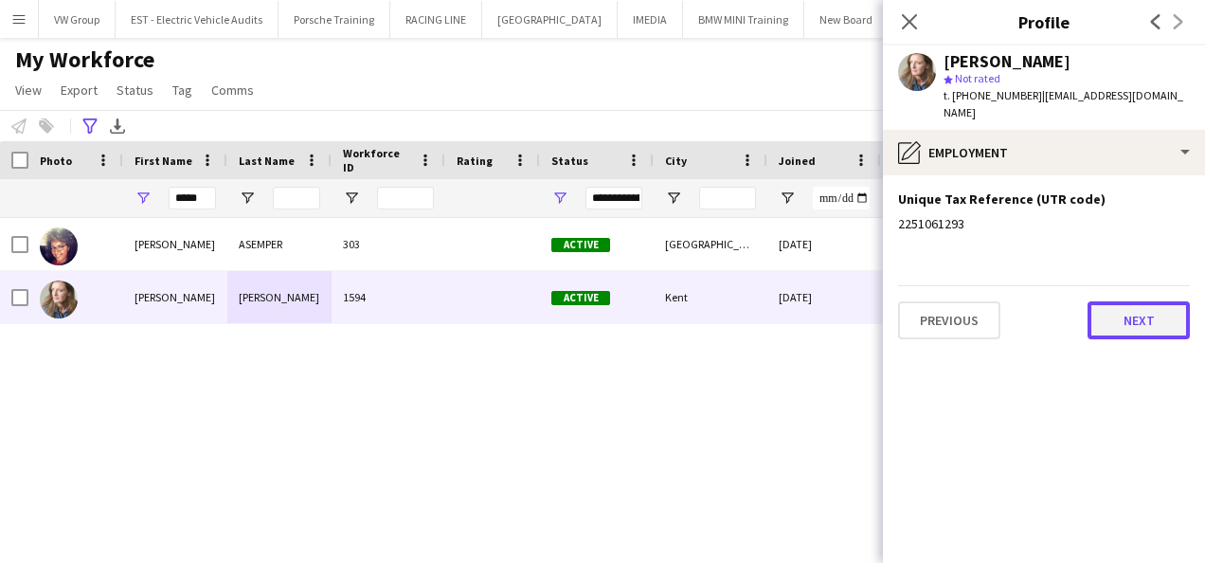
click at [1142, 309] on button "Next" at bounding box center [1138, 320] width 102 height 38
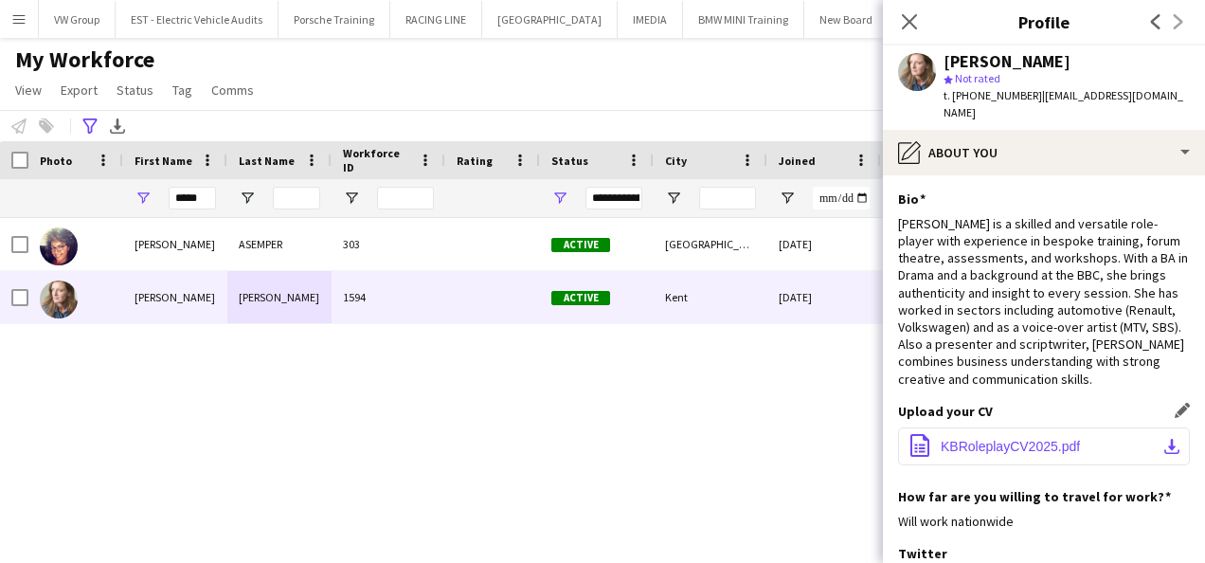
click at [1053, 439] on span "KBRoleplayCV2025.pdf" at bounding box center [1010, 446] width 139 height 15
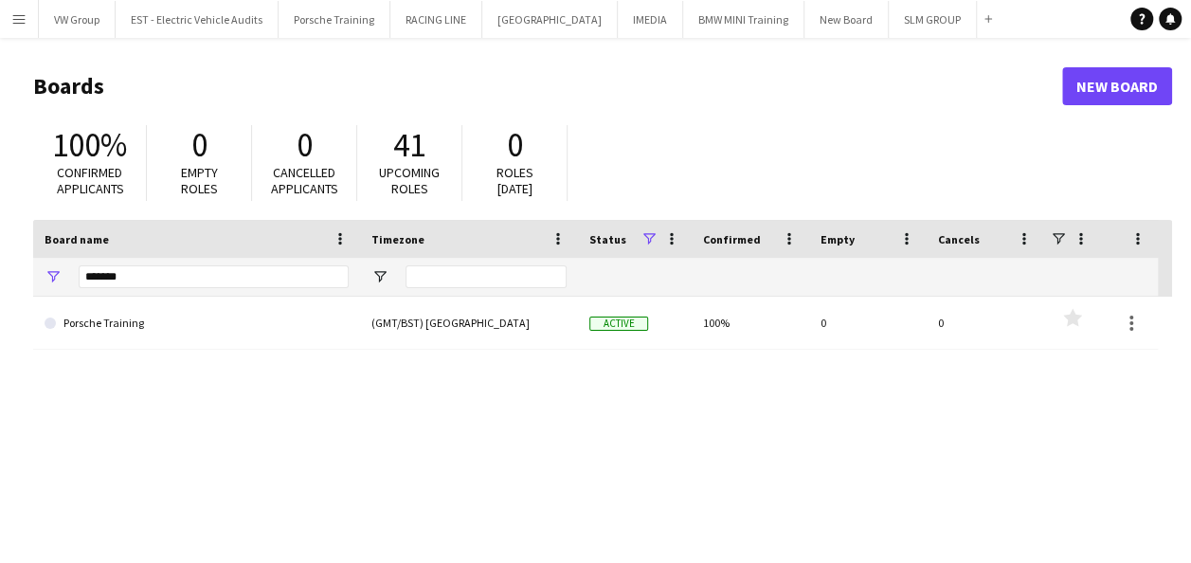
click at [17, 13] on app-icon "Menu" at bounding box center [18, 18] width 15 height 15
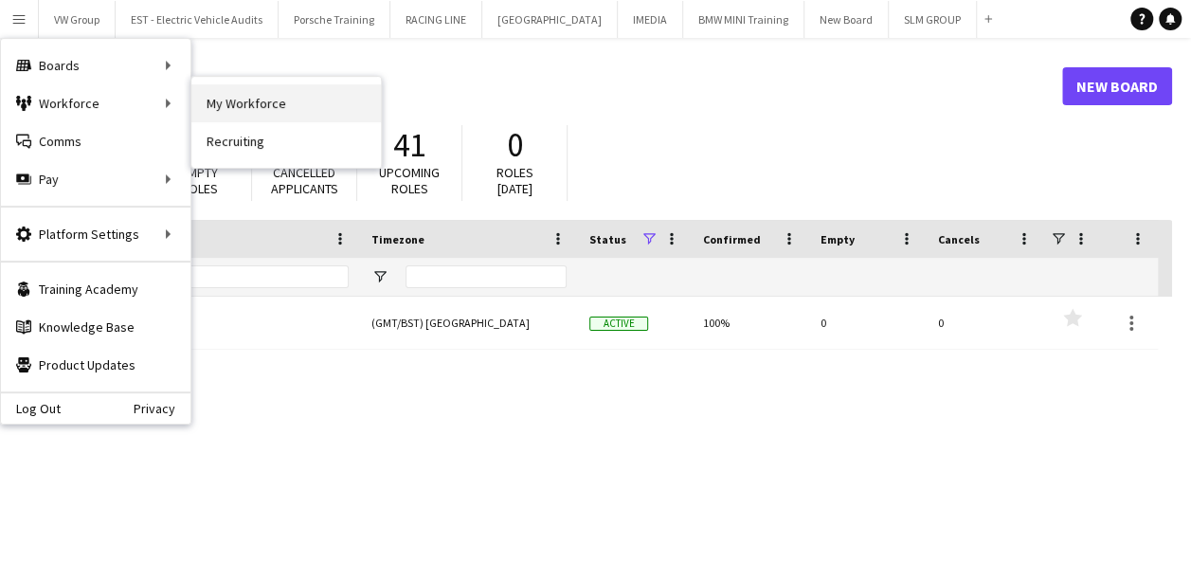
click at [224, 102] on link "My Workforce" at bounding box center [285, 103] width 189 height 38
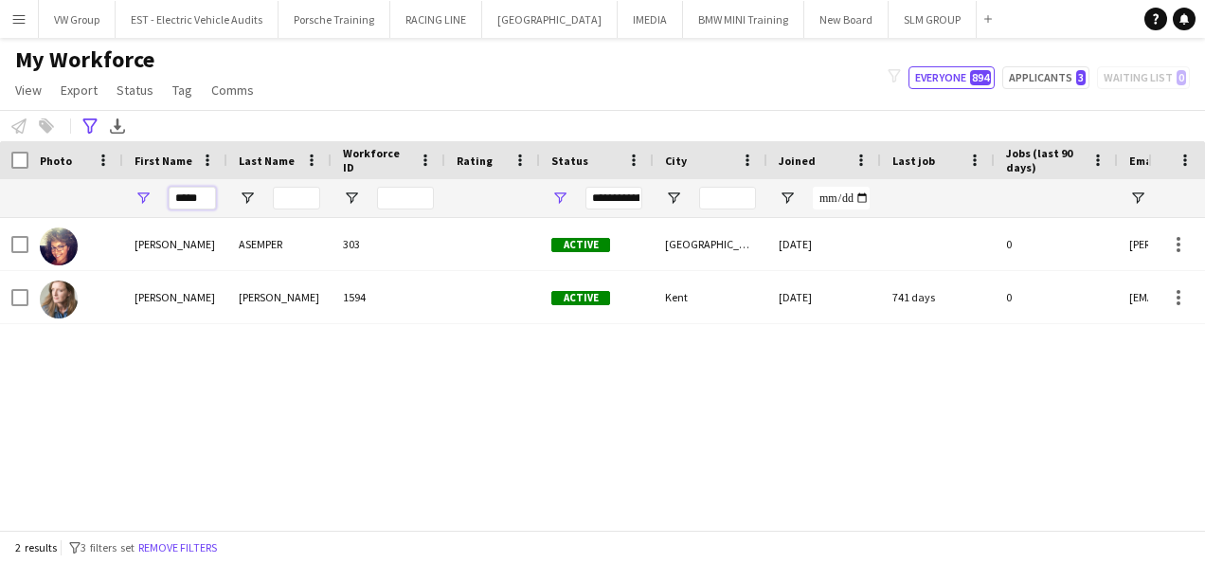
click at [204, 201] on input "*****" at bounding box center [192, 198] width 47 height 23
type input "*"
type input "*********"
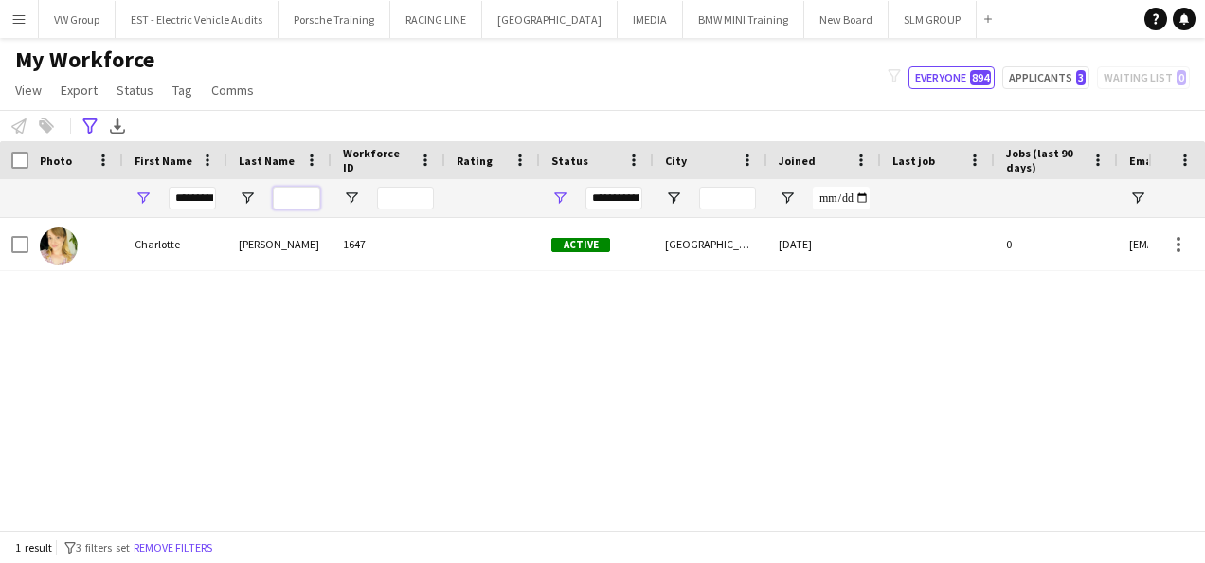
click at [290, 194] on input "Last Name Filter Input" at bounding box center [296, 198] width 47 height 23
type input "****"
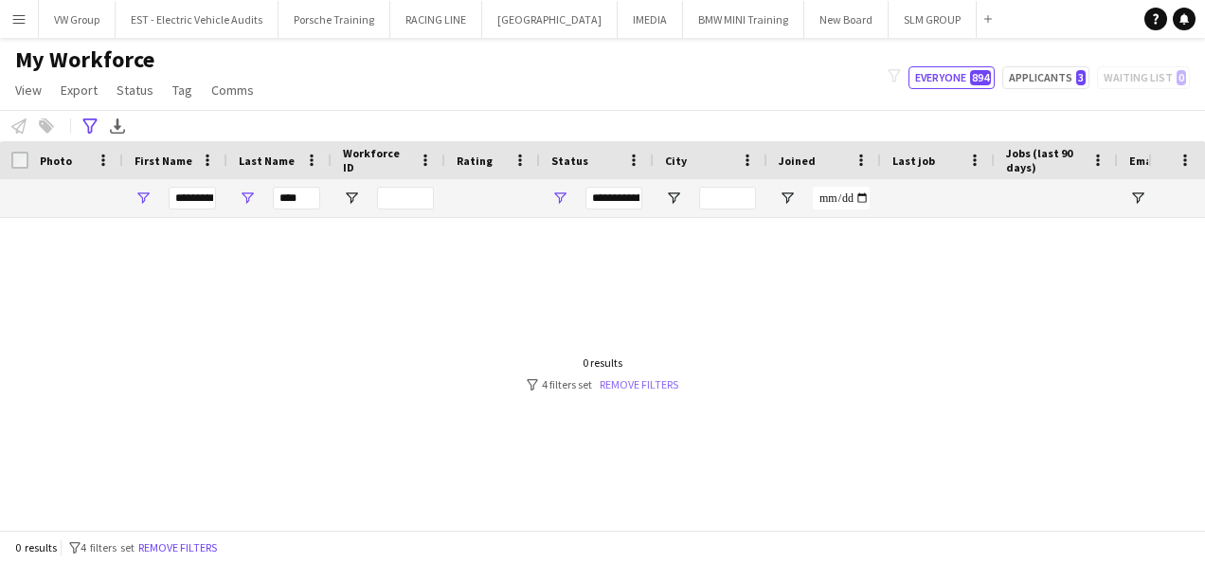
click at [621, 380] on link "Remove filters" at bounding box center [639, 384] width 79 height 14
